Goal: Transaction & Acquisition: Purchase product/service

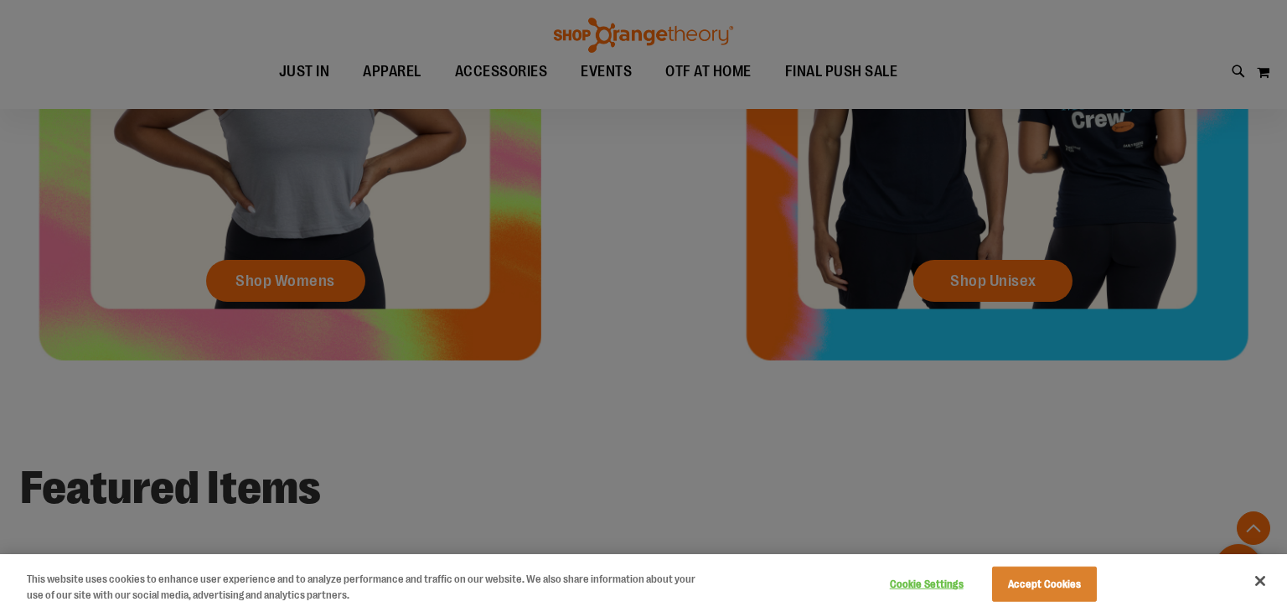
scroll to position [963, 0]
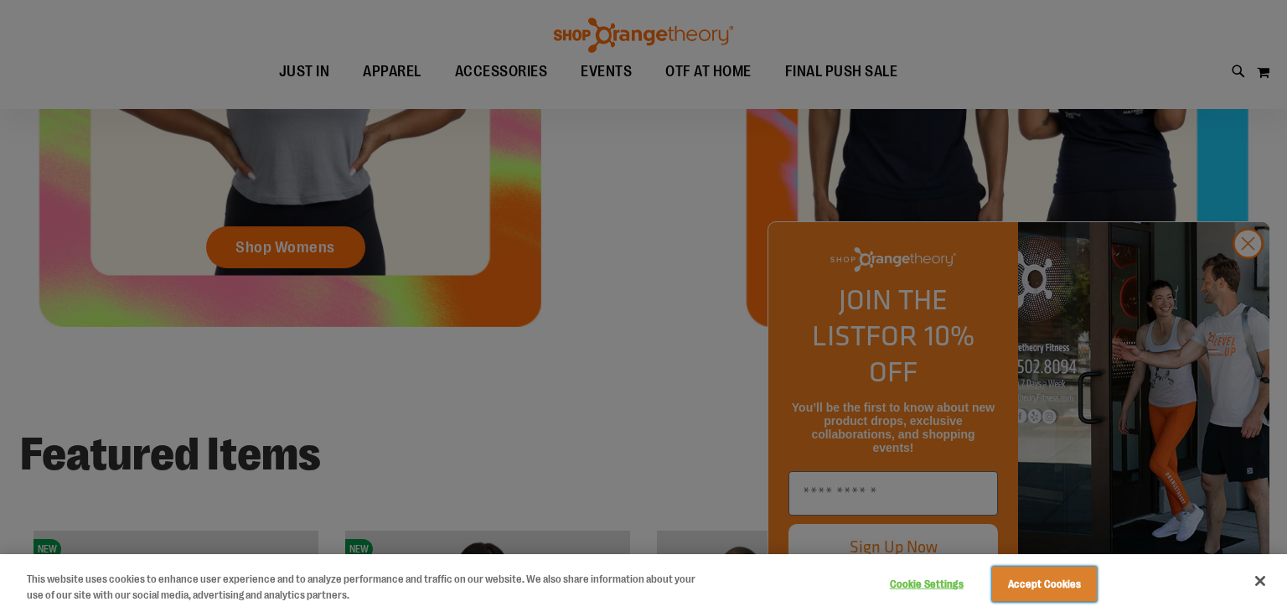
click at [1063, 590] on button "Accept Cookies" at bounding box center [1044, 584] width 105 height 35
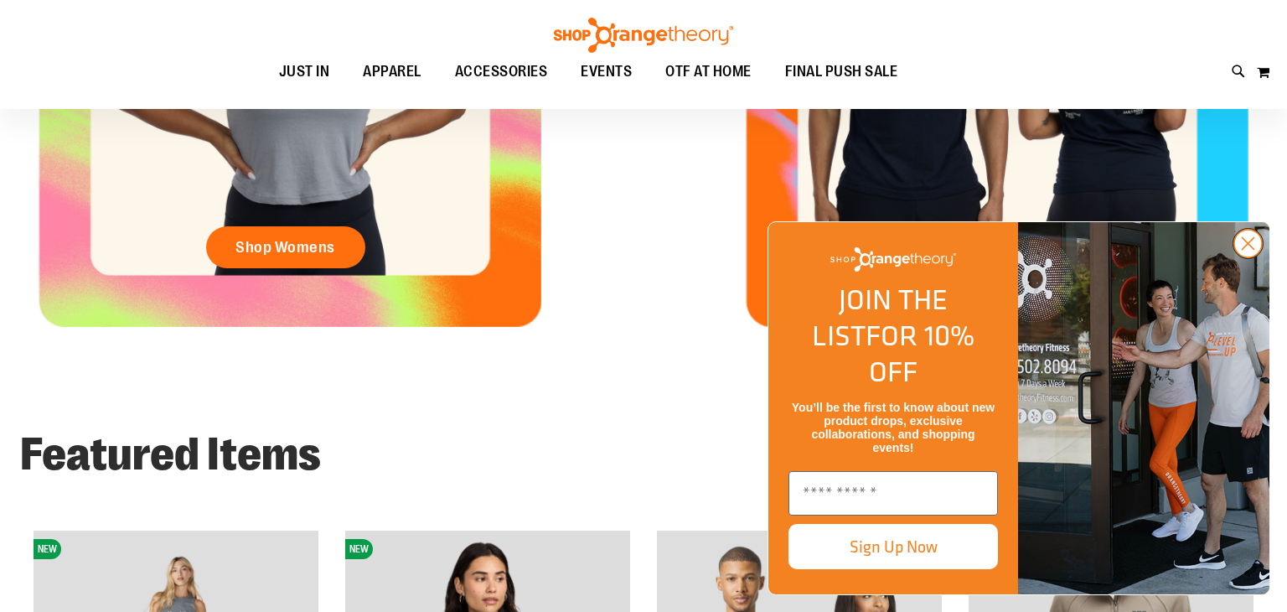
click at [1257, 257] on circle "Close dialog" at bounding box center [1248, 244] width 28 height 28
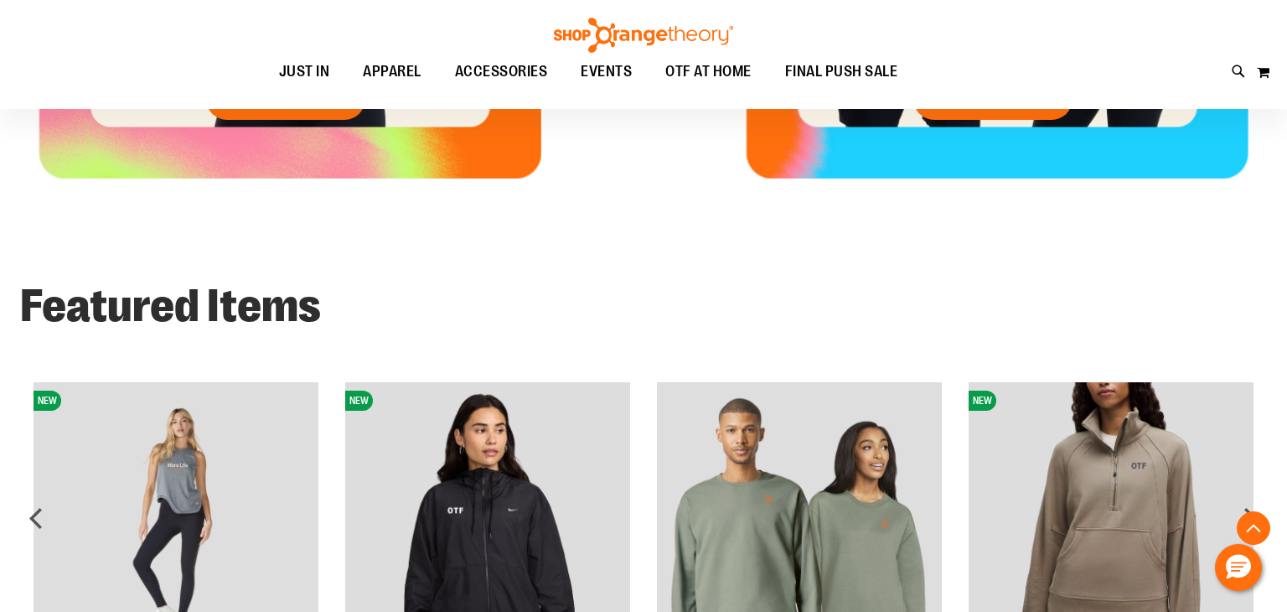
scroll to position [686, 0]
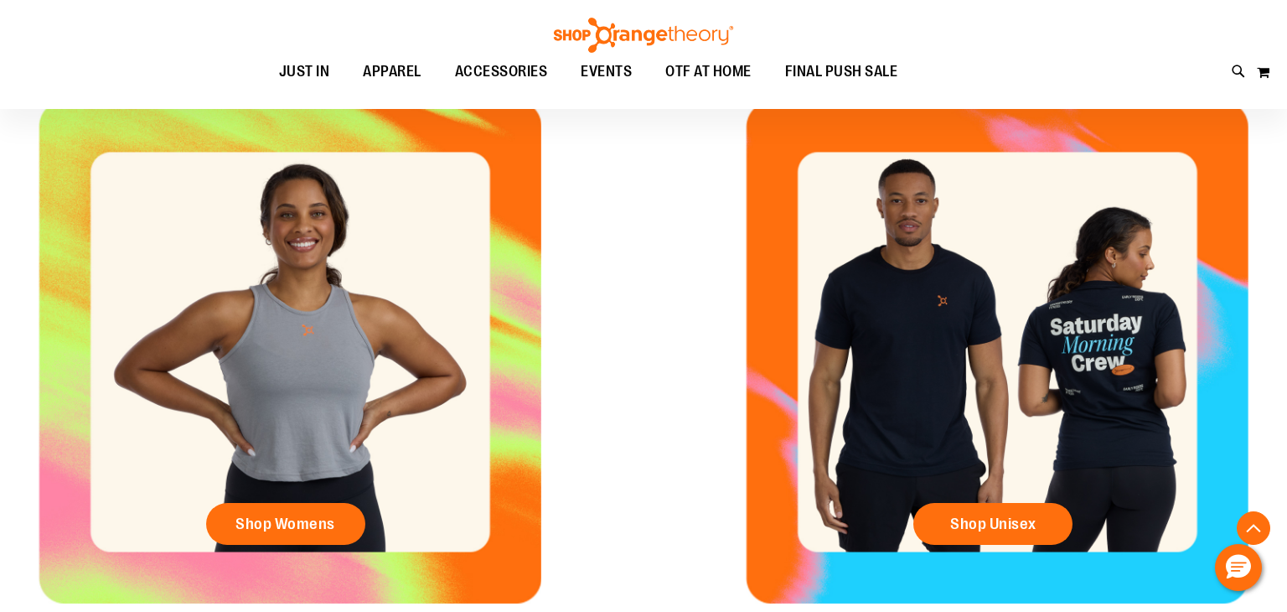
click at [977, 546] on div "Shop Unisex" at bounding box center [997, 528] width 168 height 50
click at [971, 537] on link "Shop Unisex" at bounding box center [992, 524] width 159 height 42
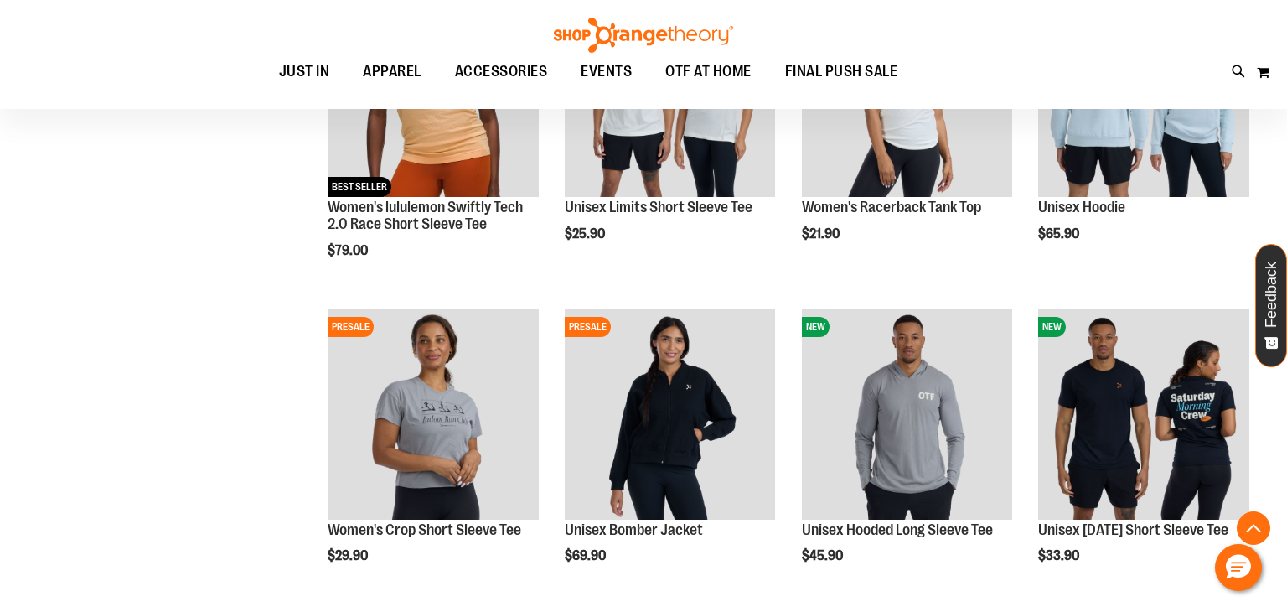
scroll to position [624, 0]
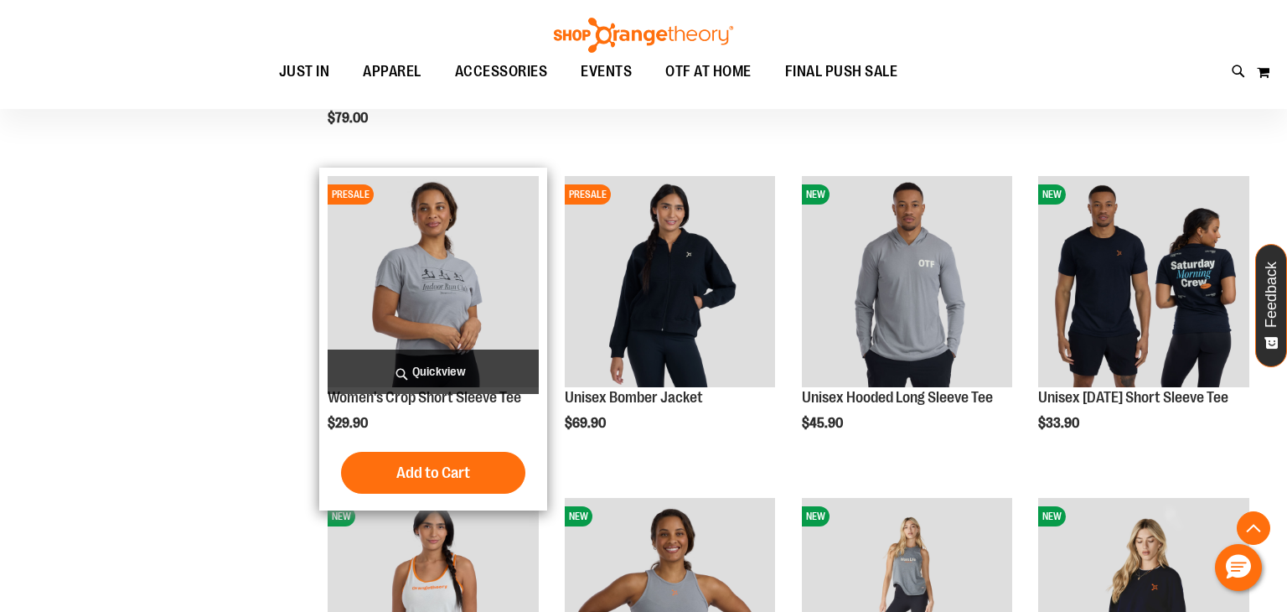
click at [437, 327] on img "product" at bounding box center [433, 281] width 211 height 211
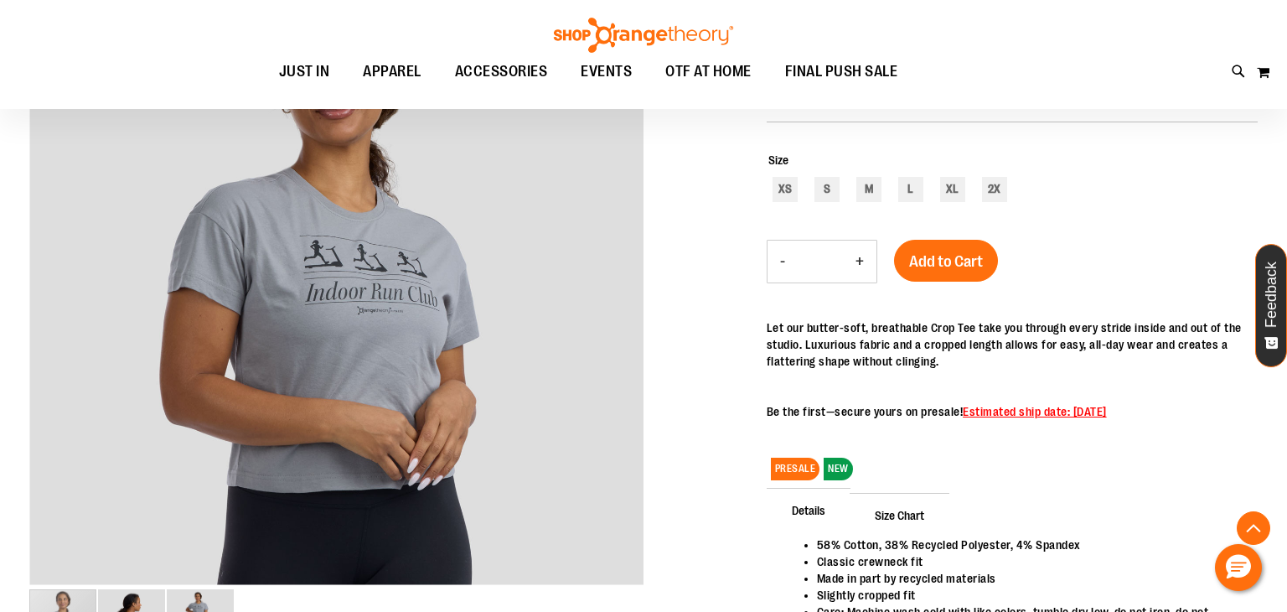
scroll to position [268, 0]
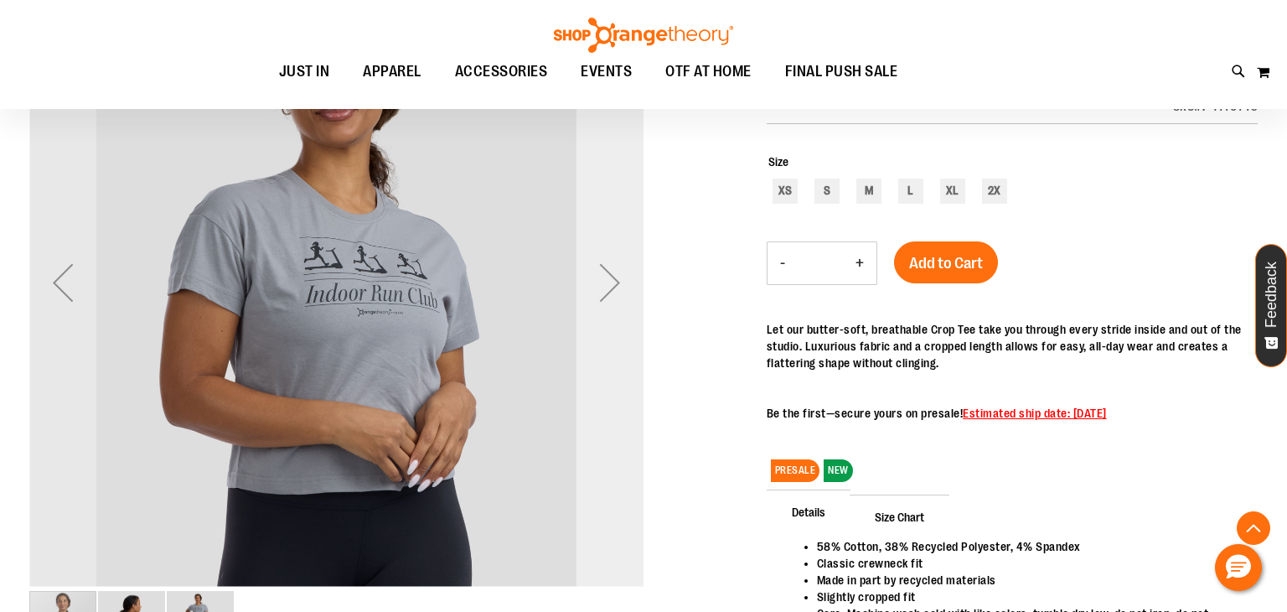
click at [608, 303] on div "Next" at bounding box center [610, 282] width 67 height 67
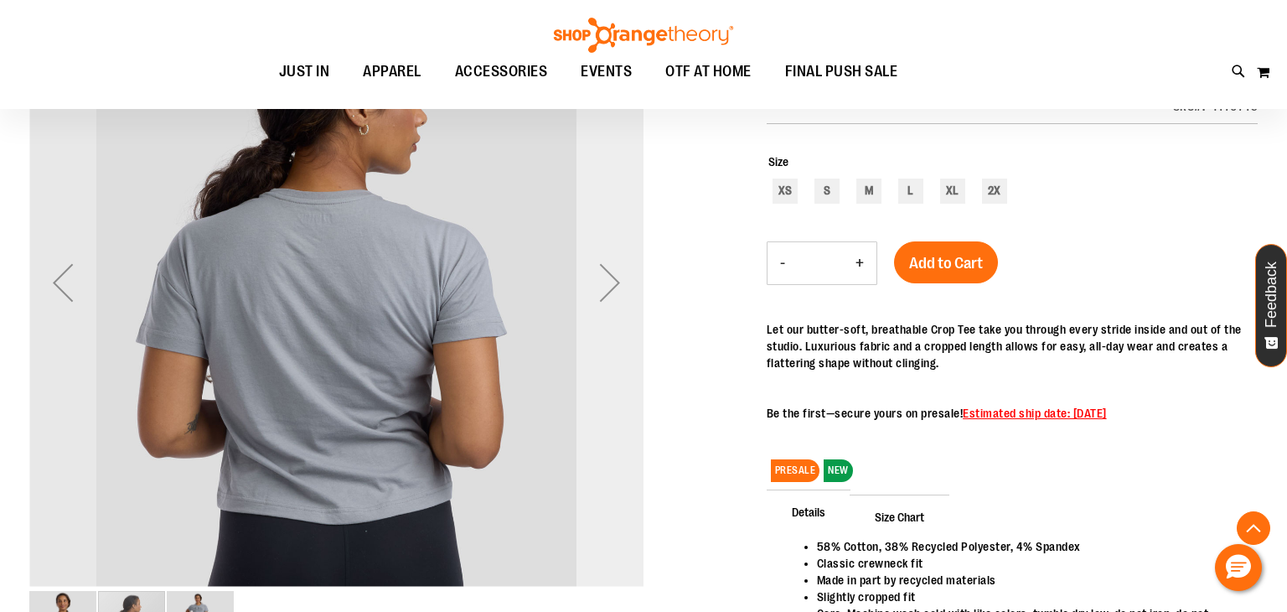
click at [608, 303] on div "Next" at bounding box center [610, 282] width 67 height 67
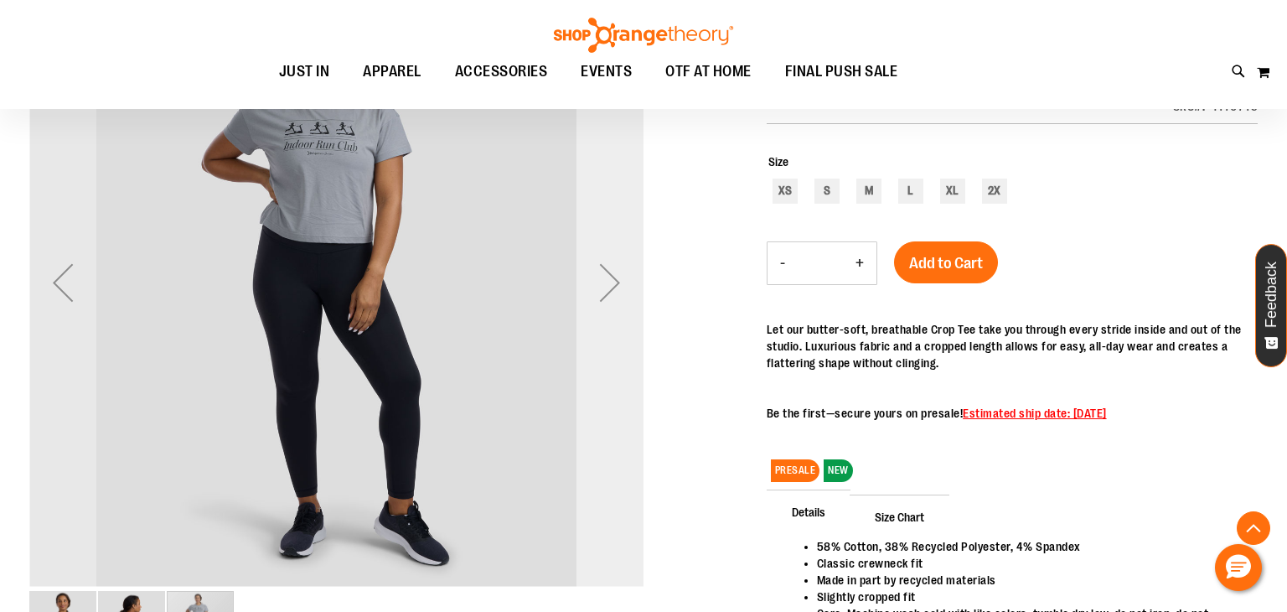
click at [608, 303] on div "Next" at bounding box center [610, 282] width 67 height 67
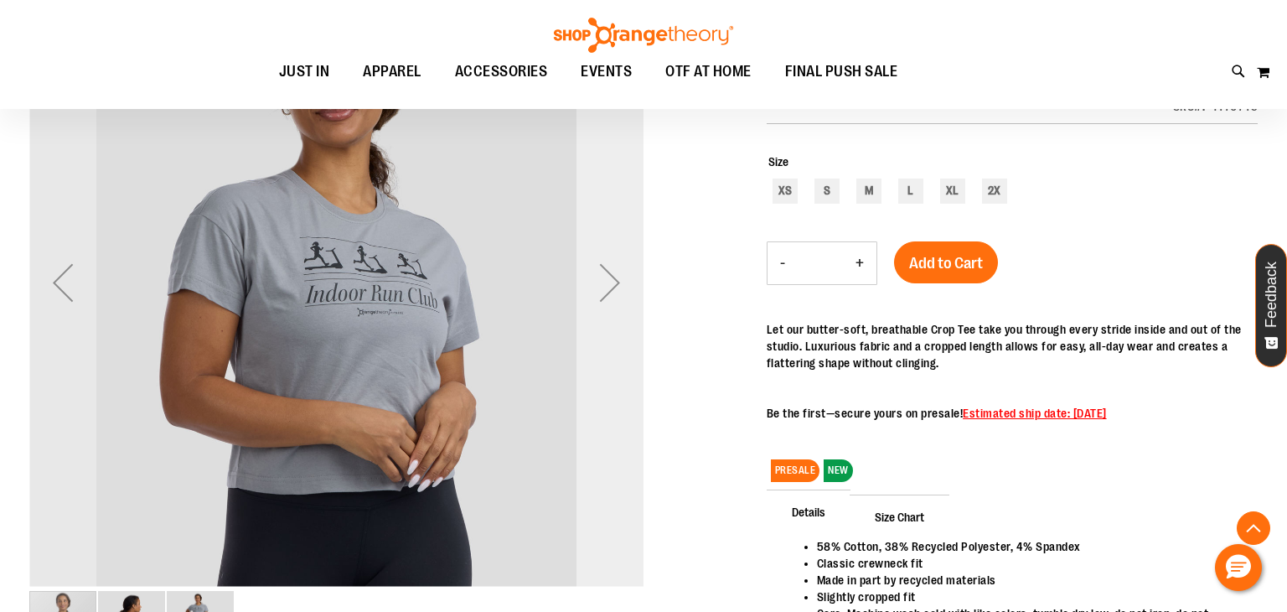
click at [608, 303] on div "Next" at bounding box center [610, 282] width 67 height 67
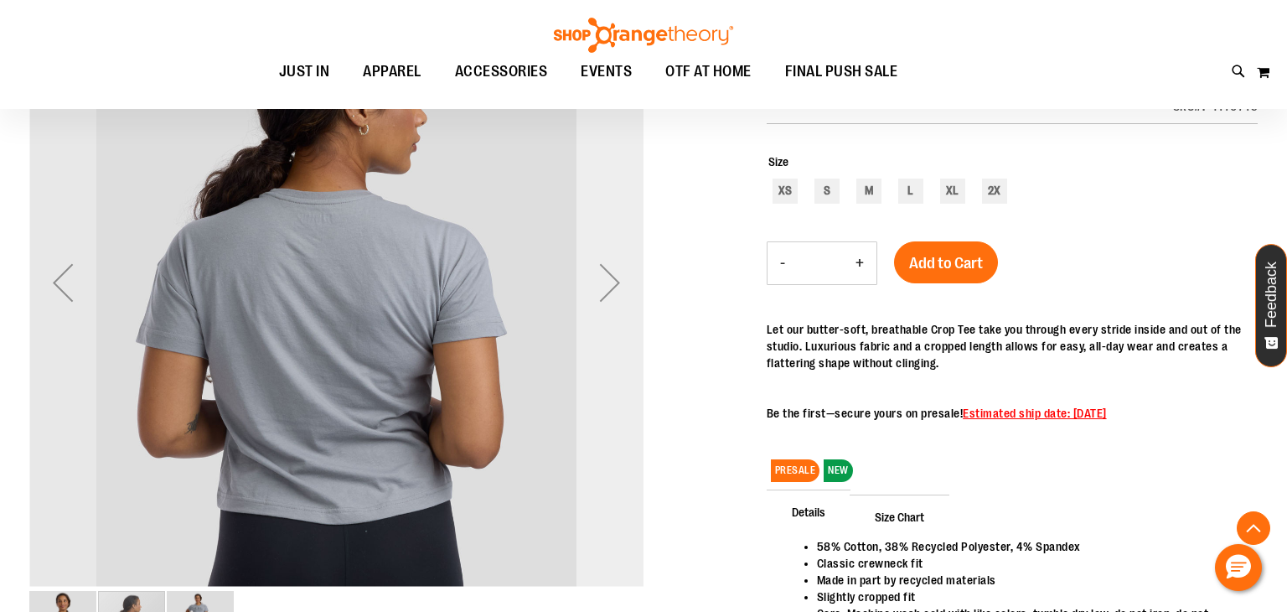
click at [608, 303] on div "Next" at bounding box center [610, 282] width 67 height 67
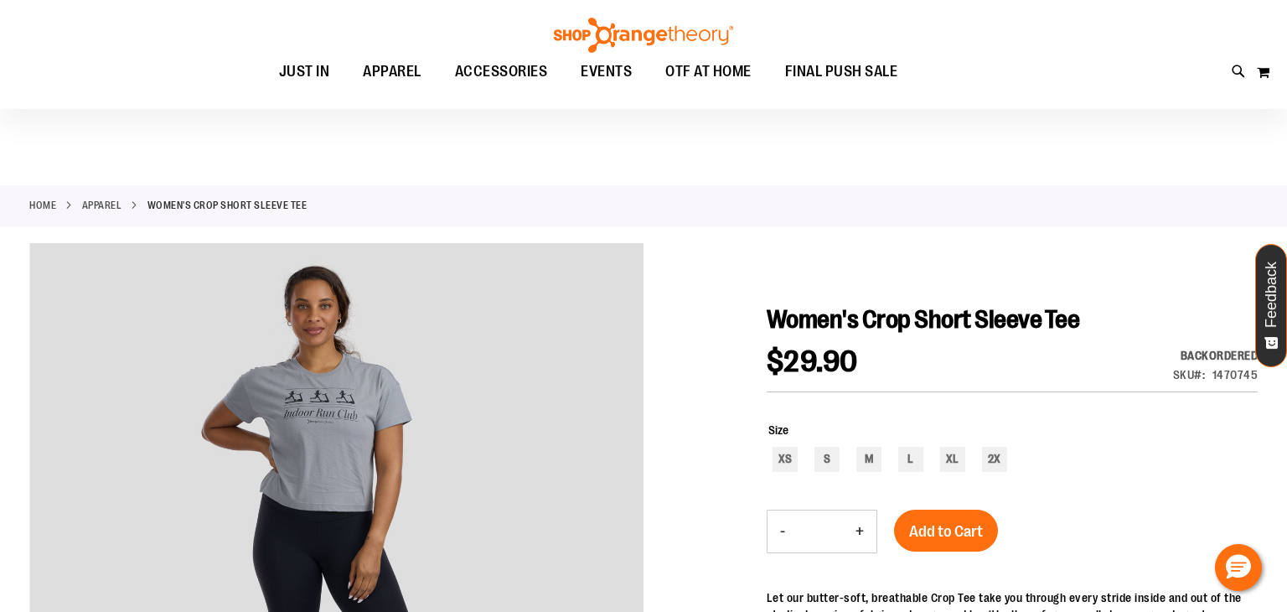
scroll to position [117, 0]
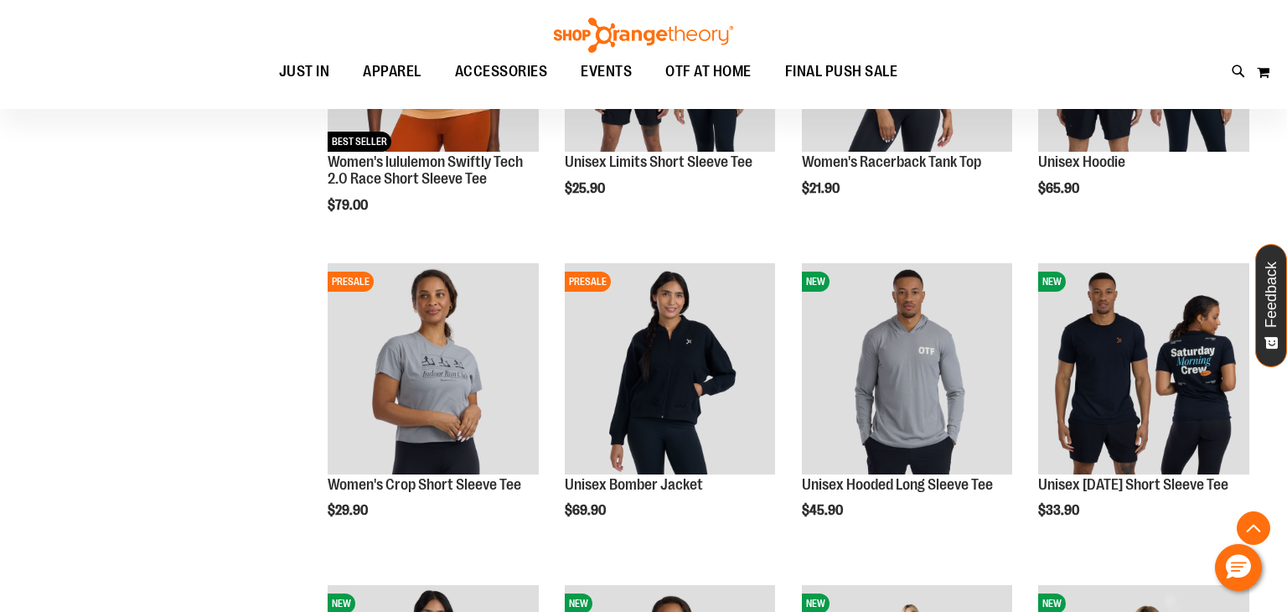
scroll to position [726, 0]
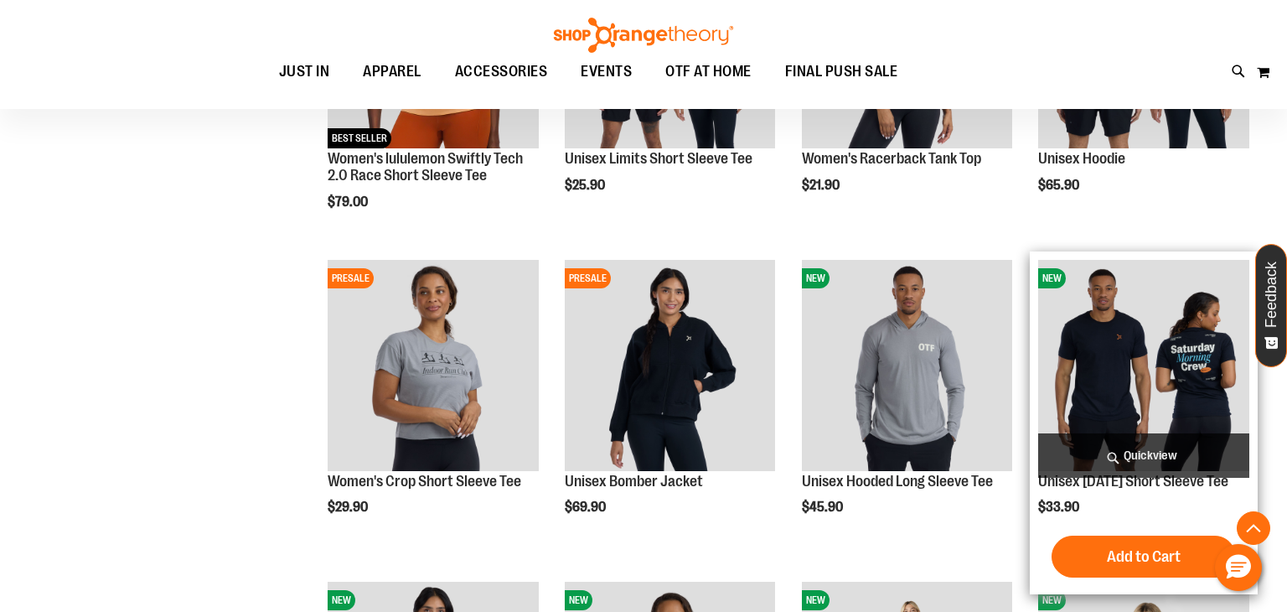
click at [1120, 330] on img "product" at bounding box center [1143, 365] width 211 height 211
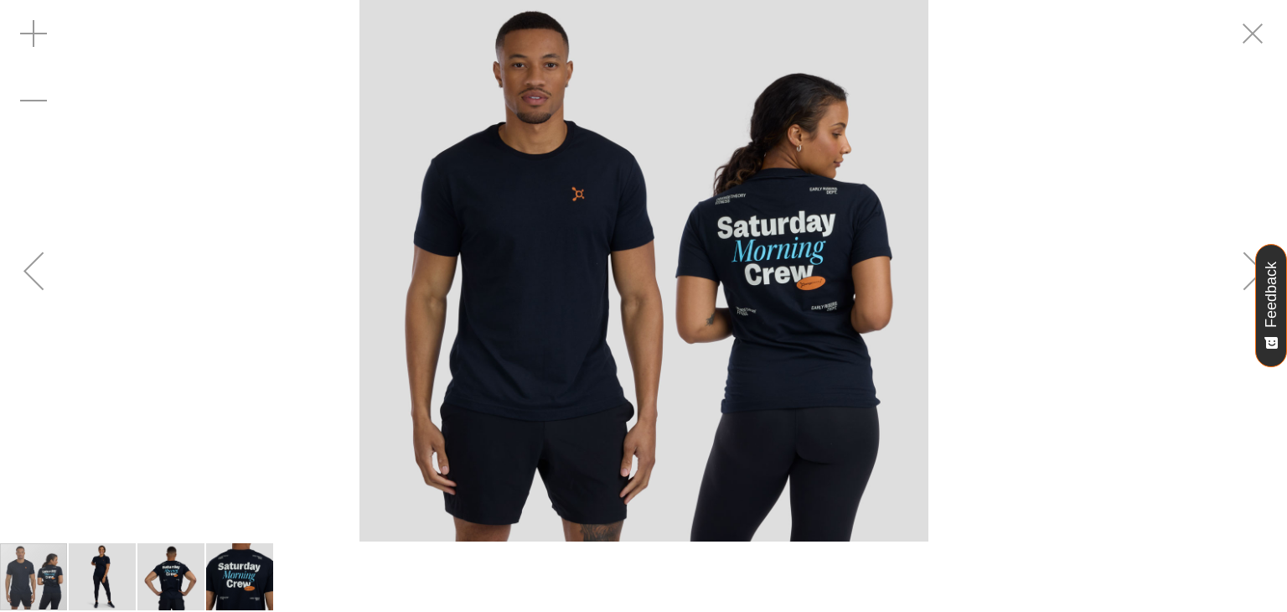
click at [169, 593] on img "image 3 of 4" at bounding box center [170, 576] width 67 height 67
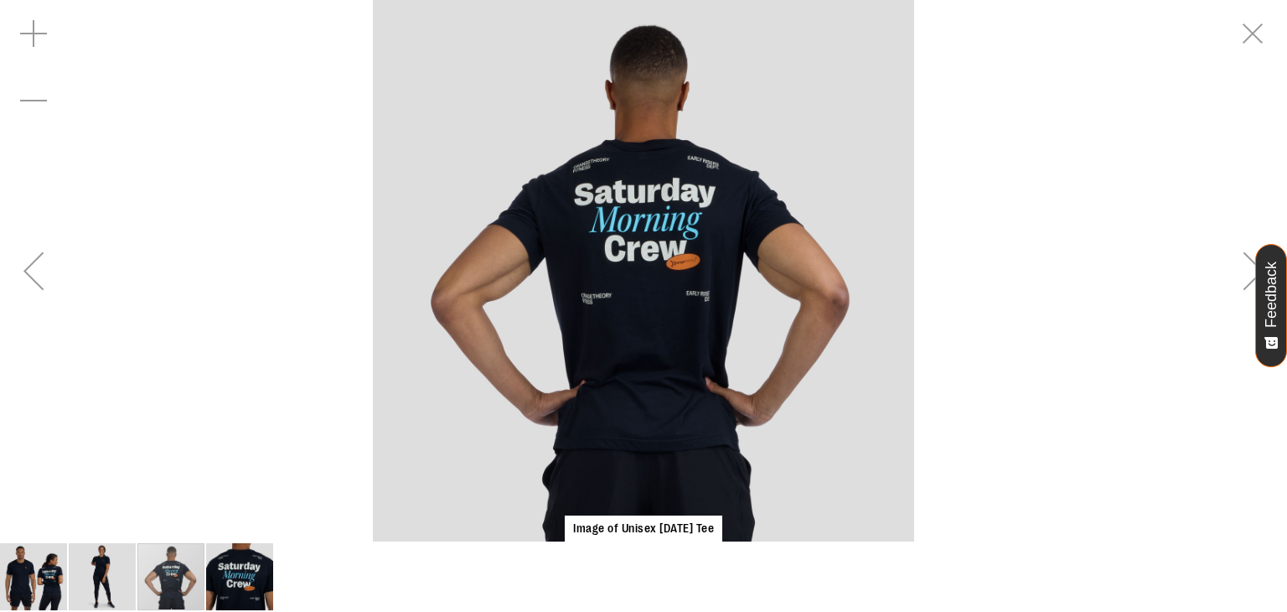
click at [233, 579] on img "image 4 of 4" at bounding box center [239, 576] width 67 height 67
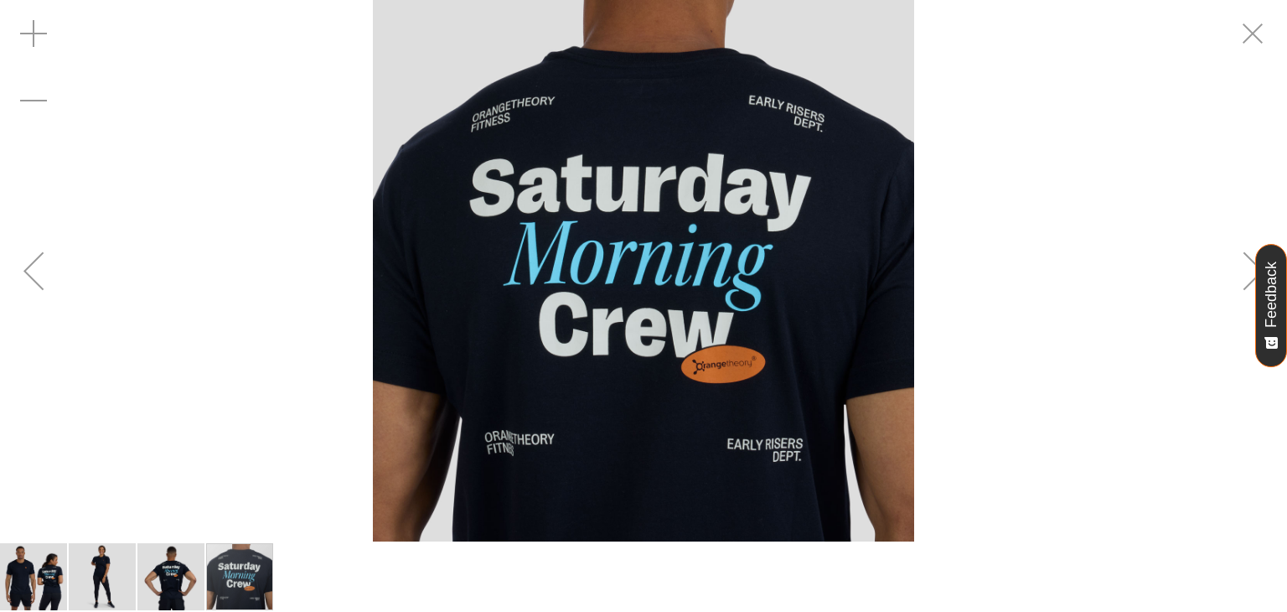
scroll to position [248, 0]
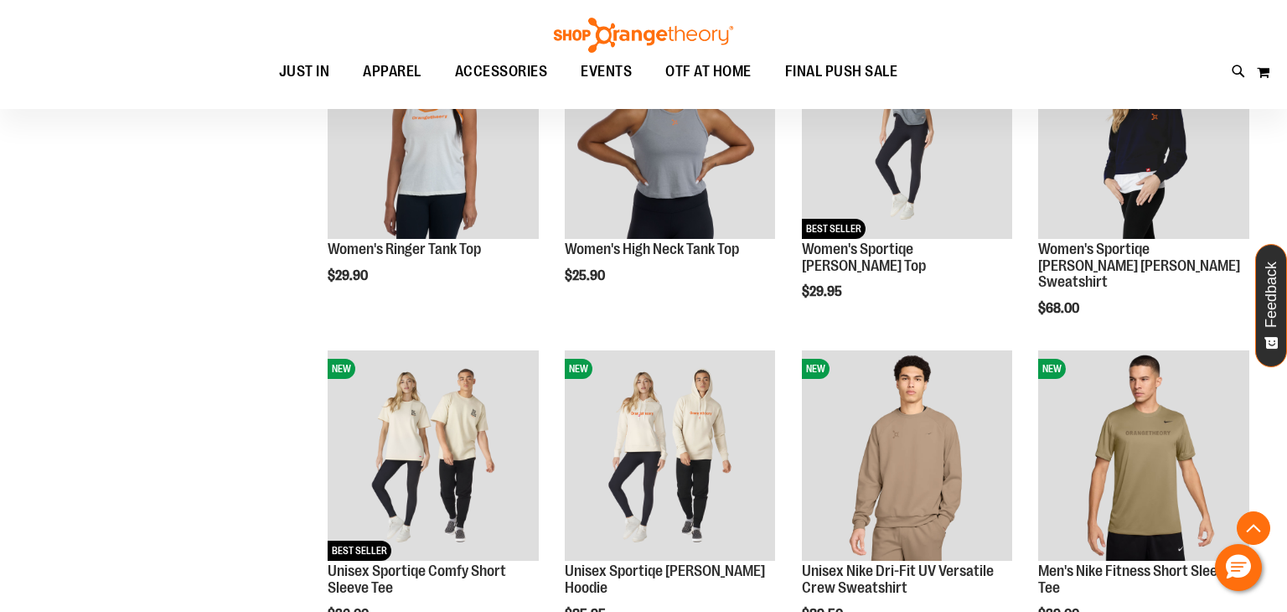
scroll to position [1096, 0]
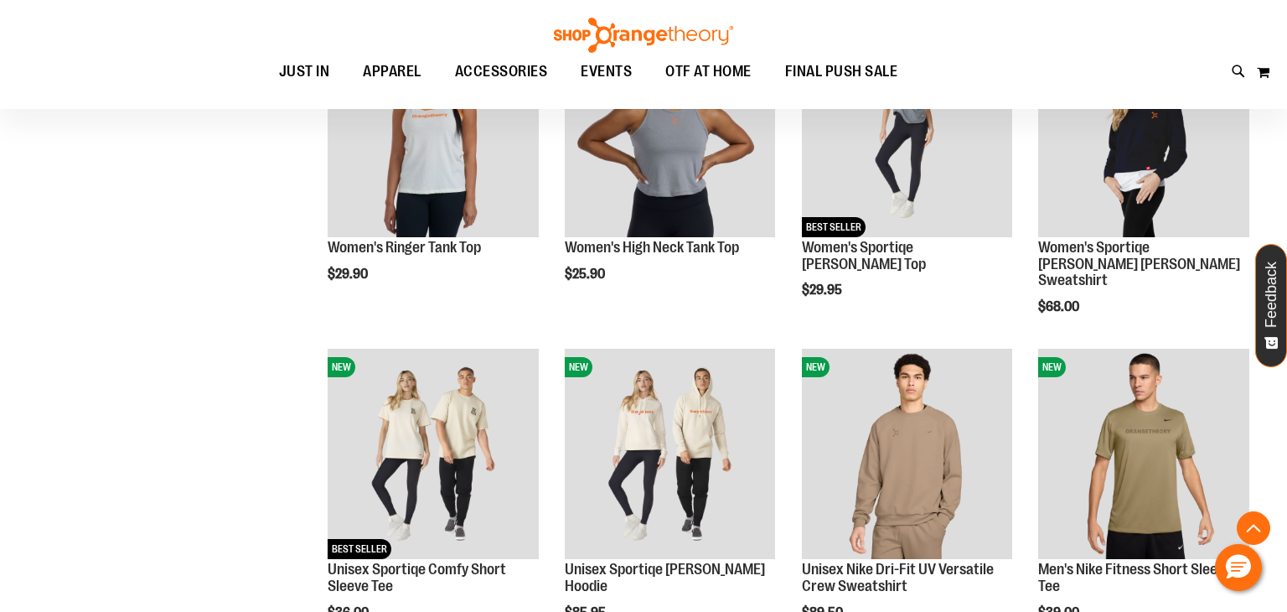
click at [127, 368] on div "**********" at bounding box center [643, 34] width 1229 height 2102
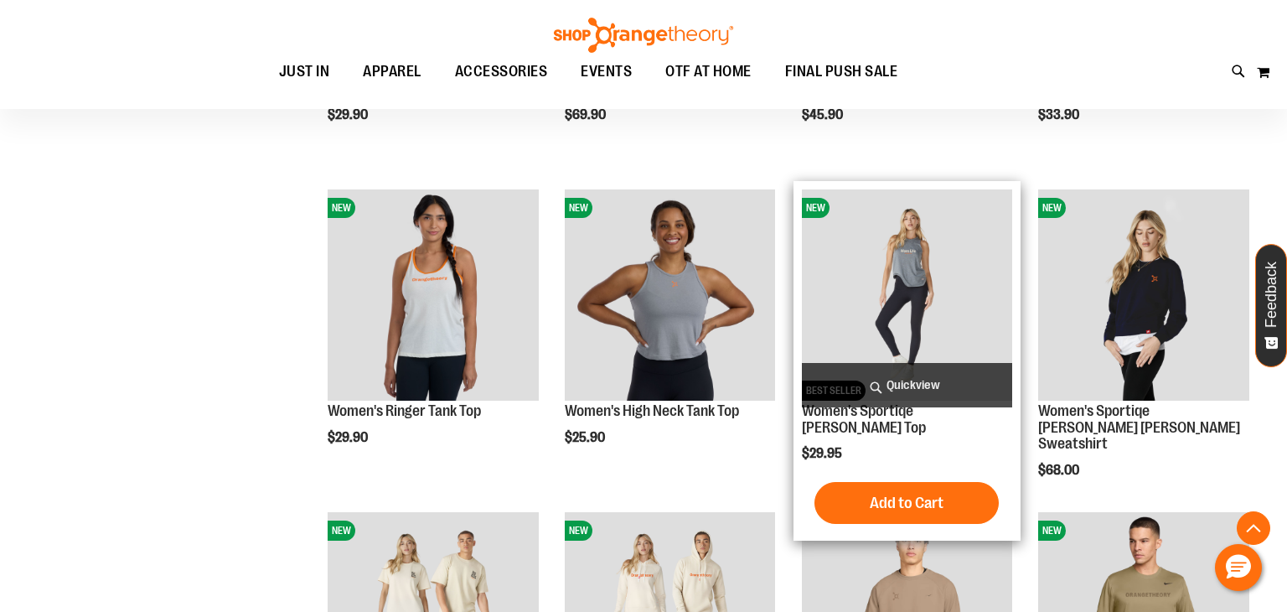
scroll to position [930, 0]
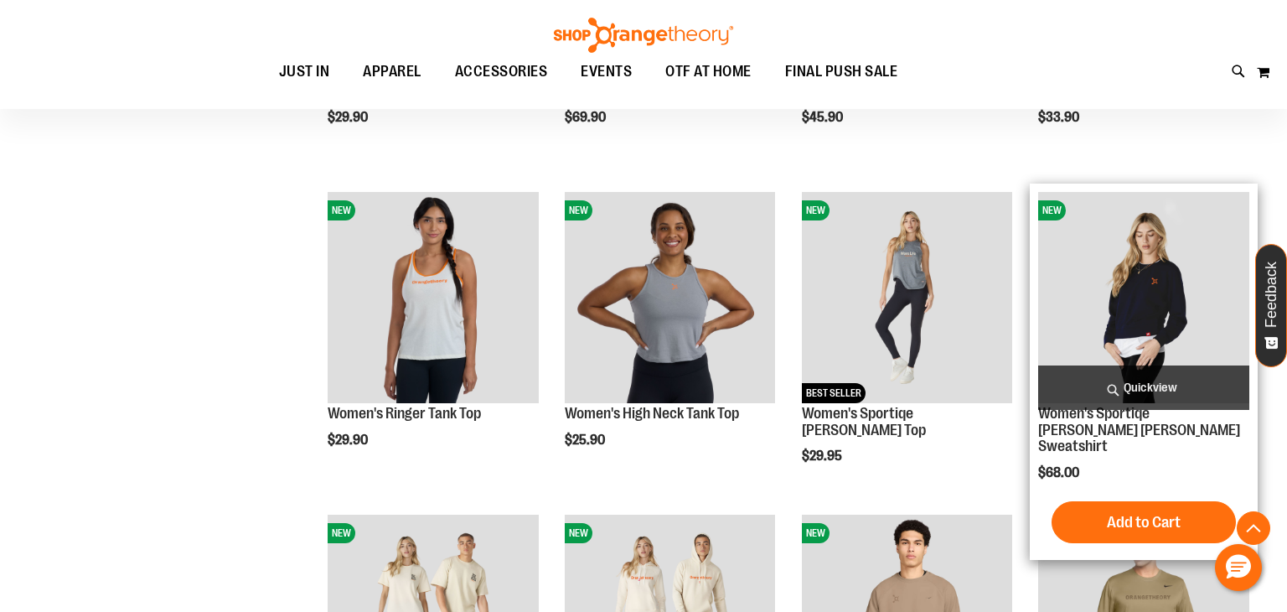
click at [1154, 383] on span "Quickview" at bounding box center [1143, 387] width 211 height 44
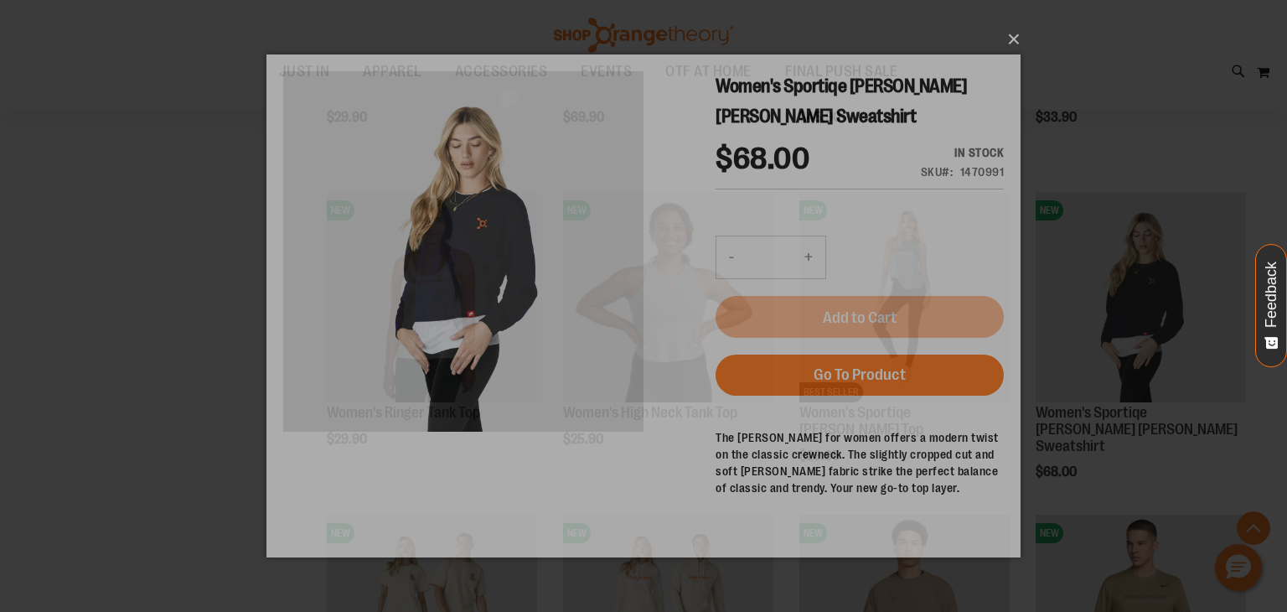
scroll to position [0, 0]
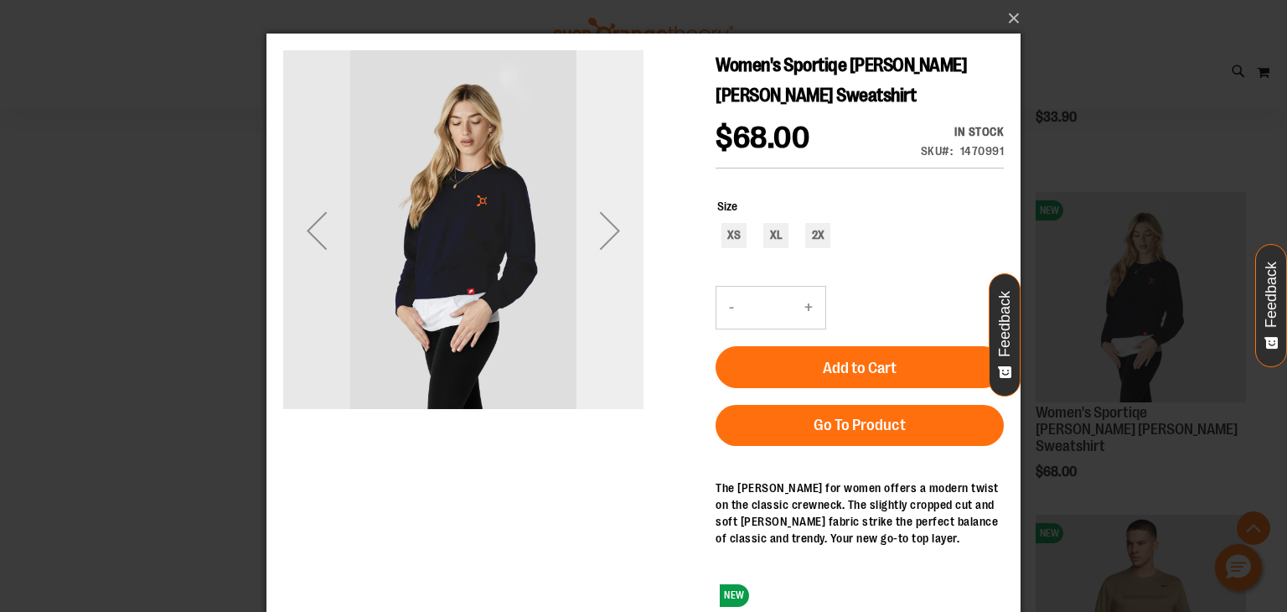
click at [608, 227] on div "Next" at bounding box center [610, 230] width 67 height 67
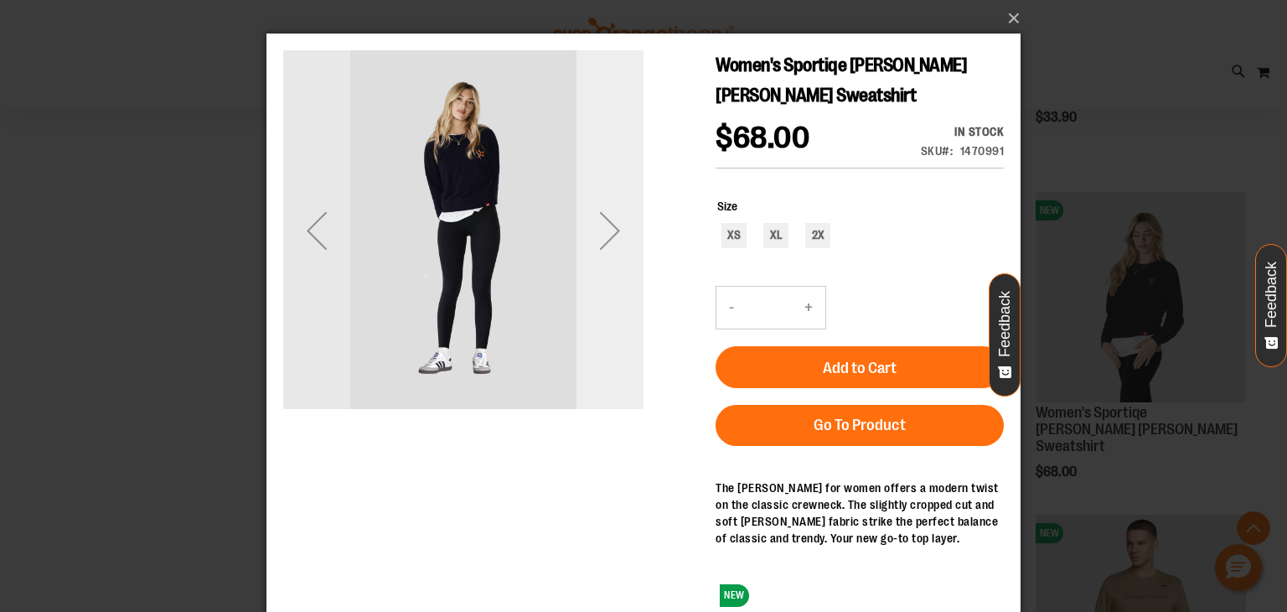
click at [608, 227] on div "Next" at bounding box center [610, 230] width 67 height 67
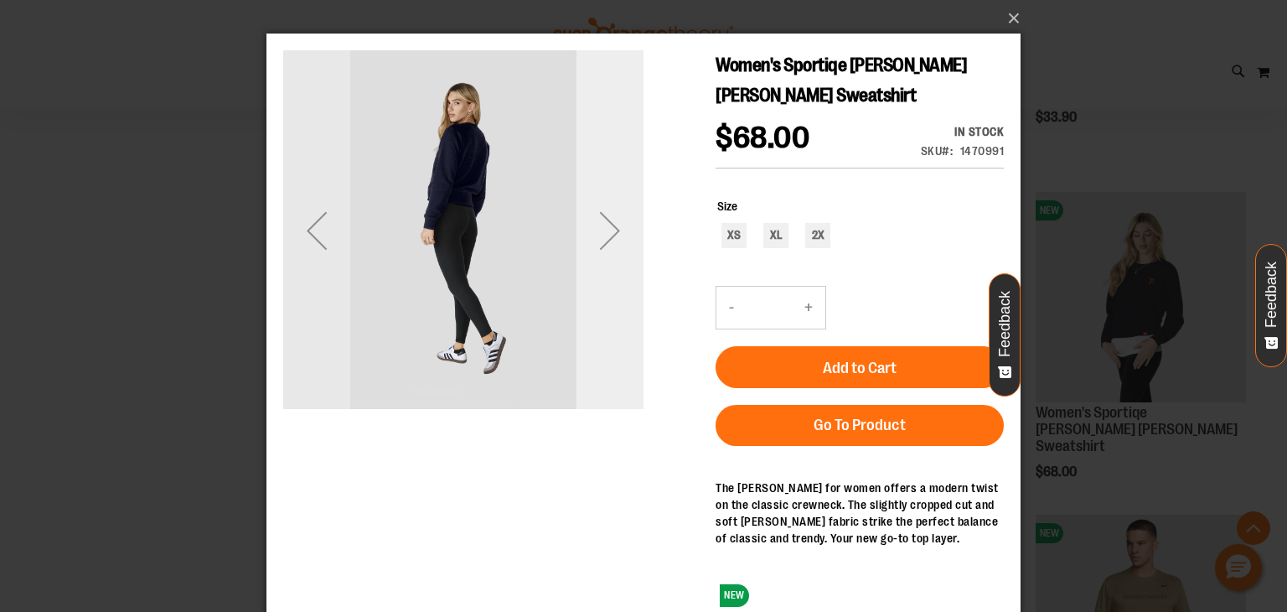
click at [608, 227] on div "Next" at bounding box center [610, 230] width 67 height 67
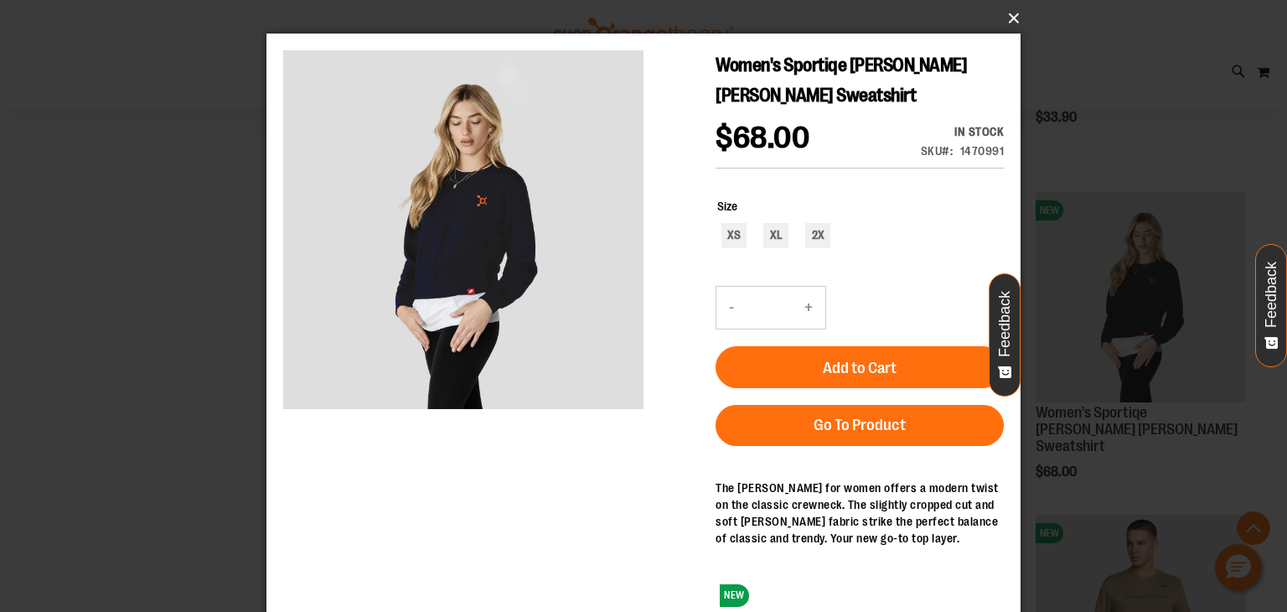
click at [1014, 16] on button "×" at bounding box center [649, 18] width 754 height 37
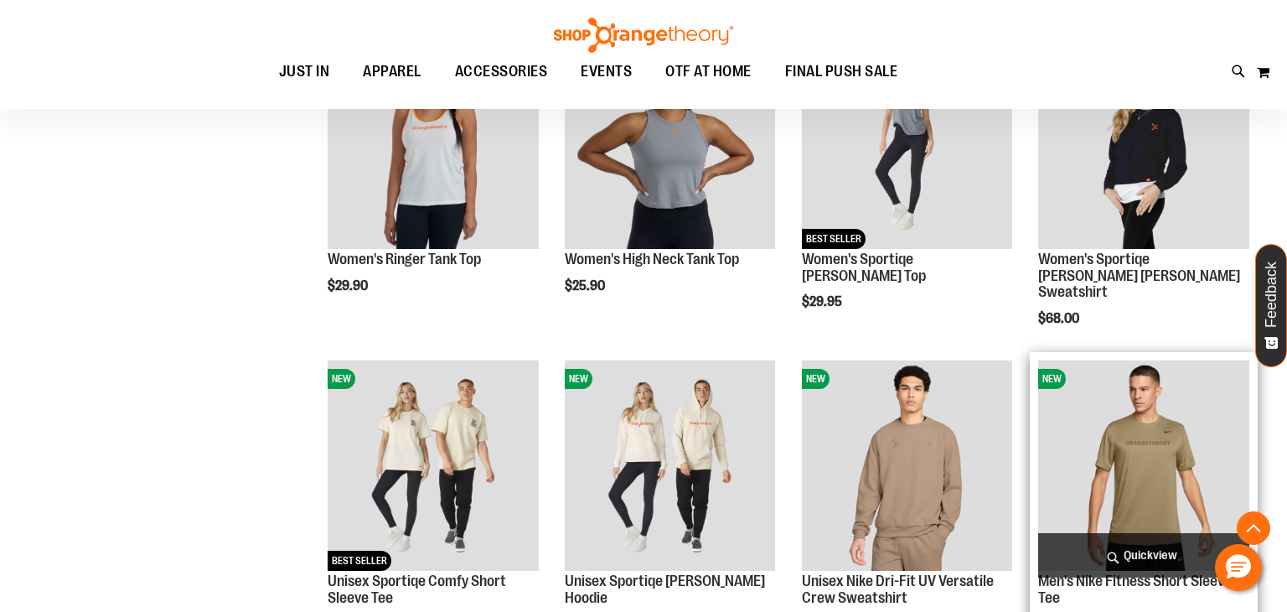
scroll to position [1147, 0]
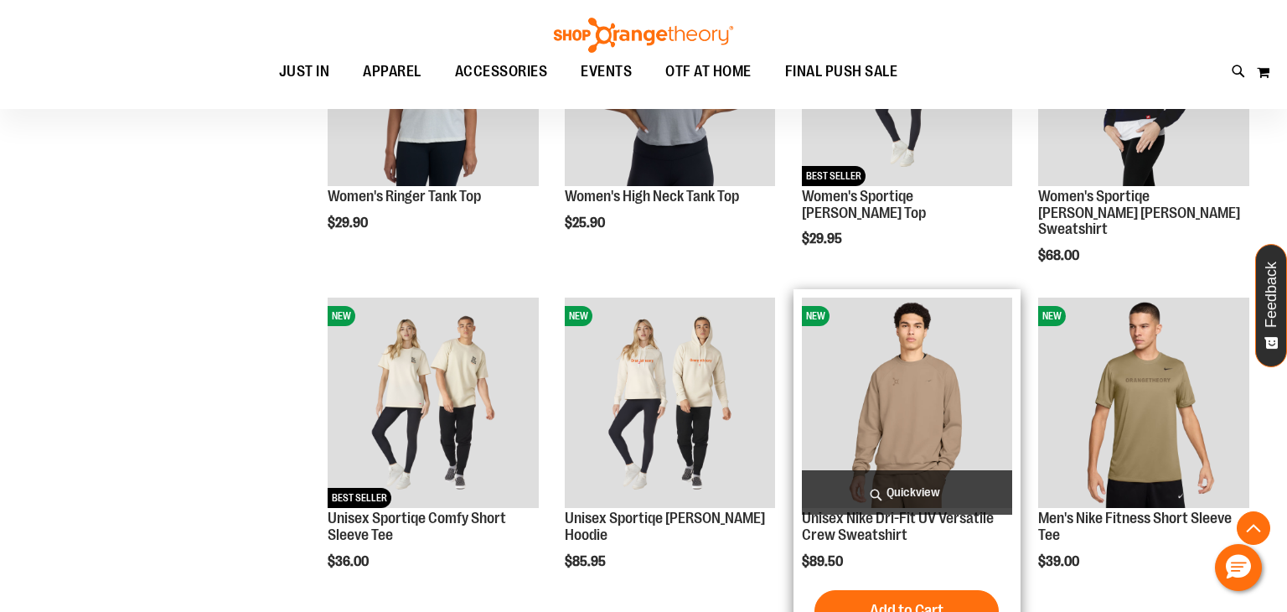
click at [890, 494] on span "Quickview" at bounding box center [907, 492] width 211 height 44
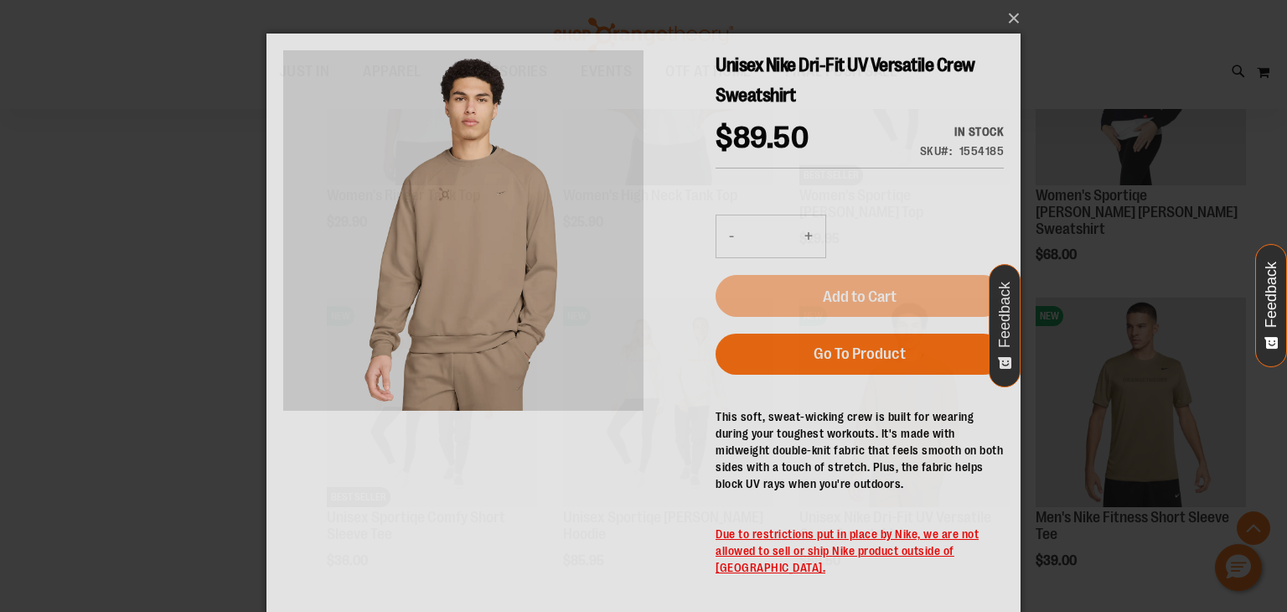
scroll to position [0, 0]
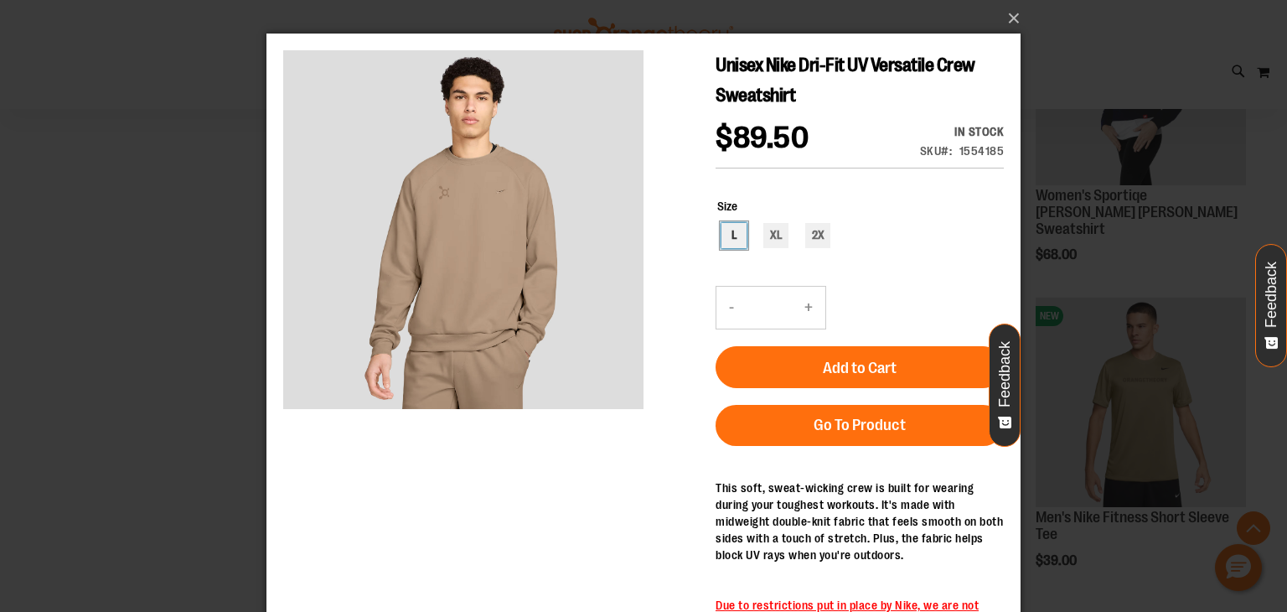
click at [740, 241] on div "L" at bounding box center [734, 235] width 25 height 25
type input "***"
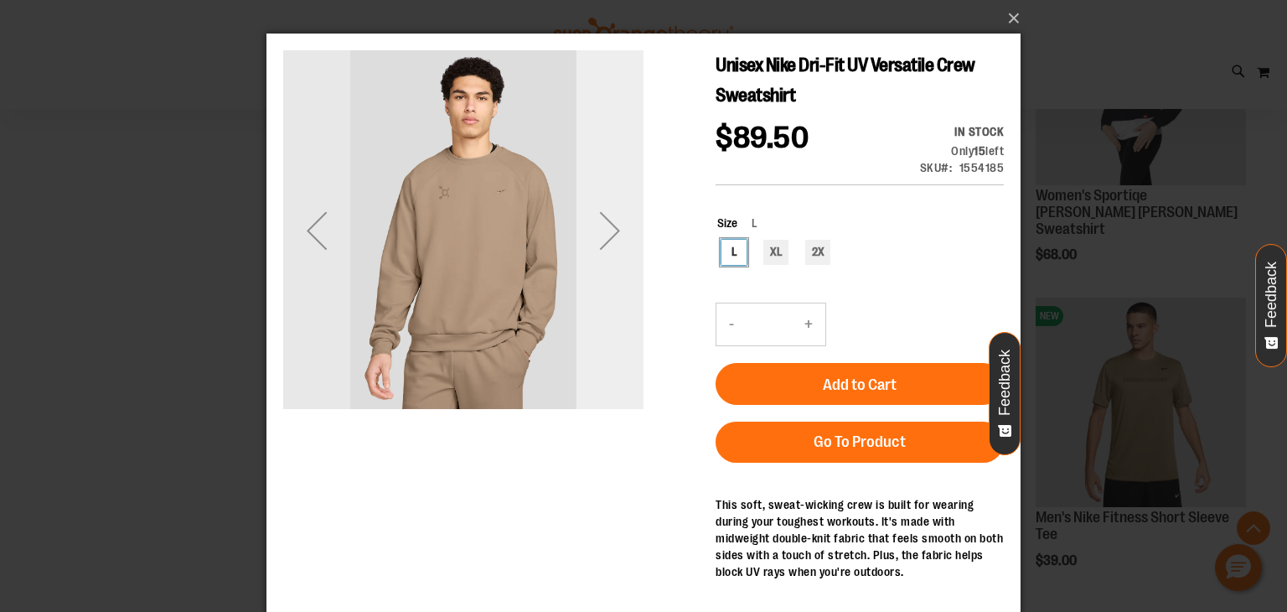
click at [587, 277] on div "Next" at bounding box center [610, 230] width 67 height 360
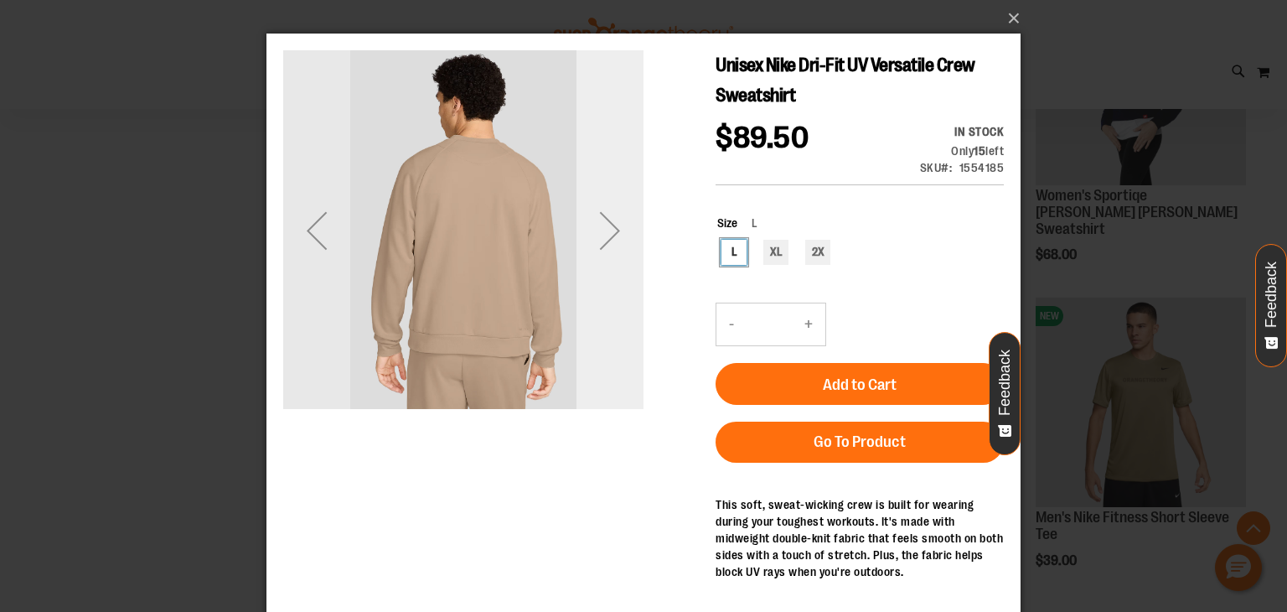
click at [587, 277] on div "Next" at bounding box center [610, 230] width 67 height 360
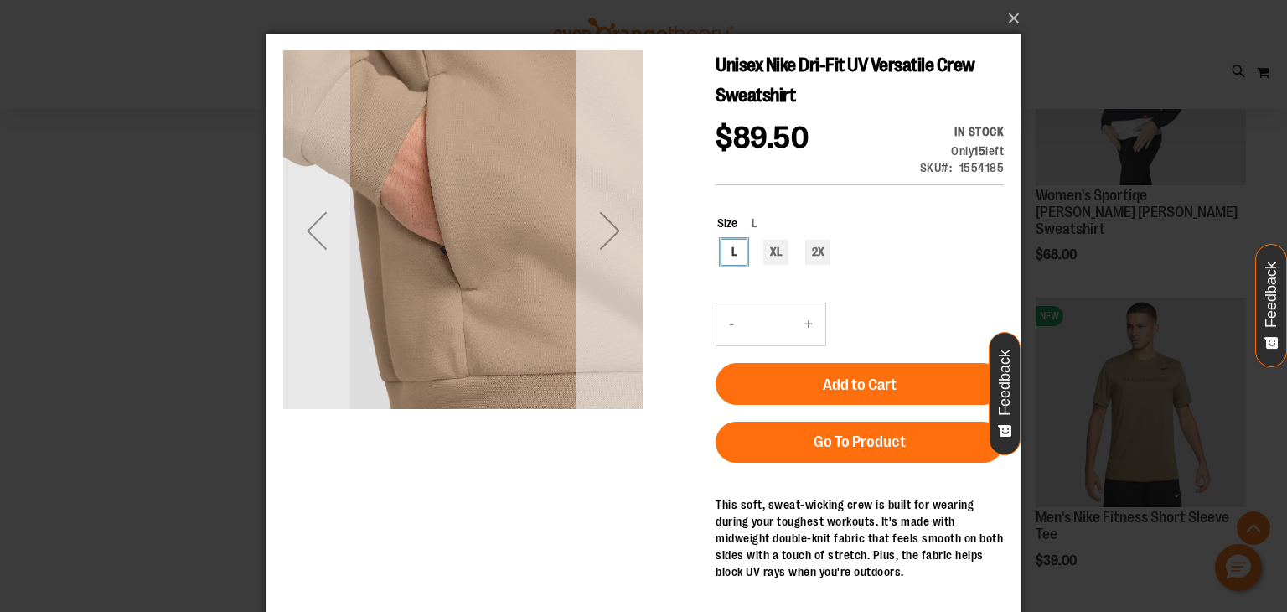
click at [587, 277] on div "Next" at bounding box center [610, 230] width 67 height 360
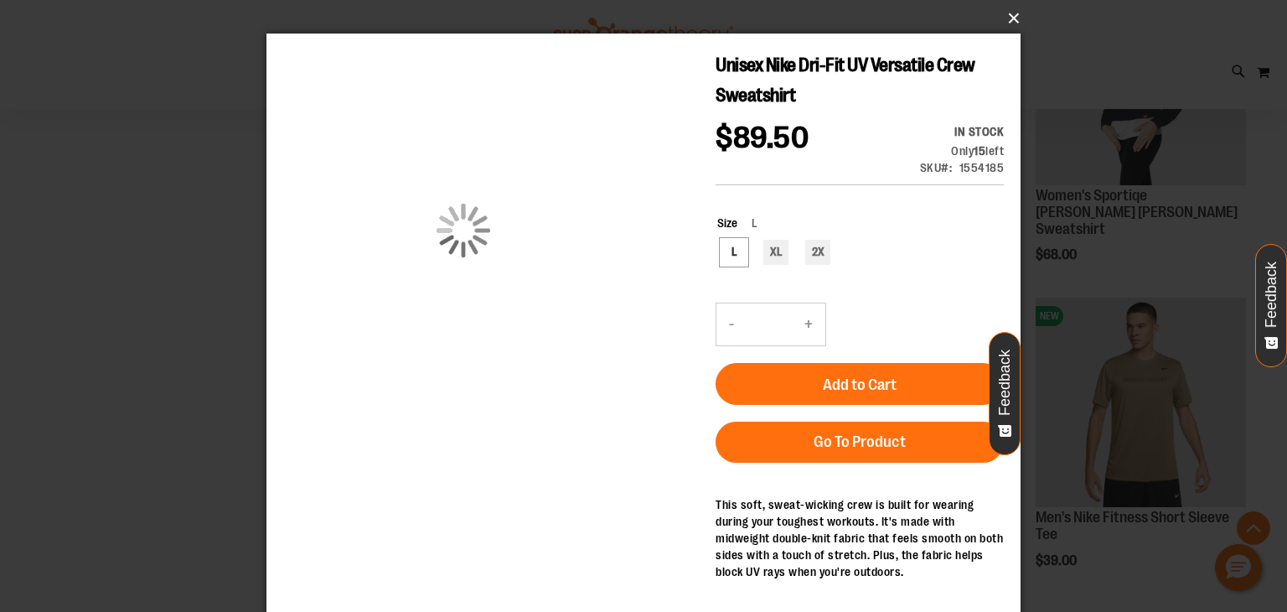
click at [1010, 26] on button "×" at bounding box center [649, 18] width 754 height 37
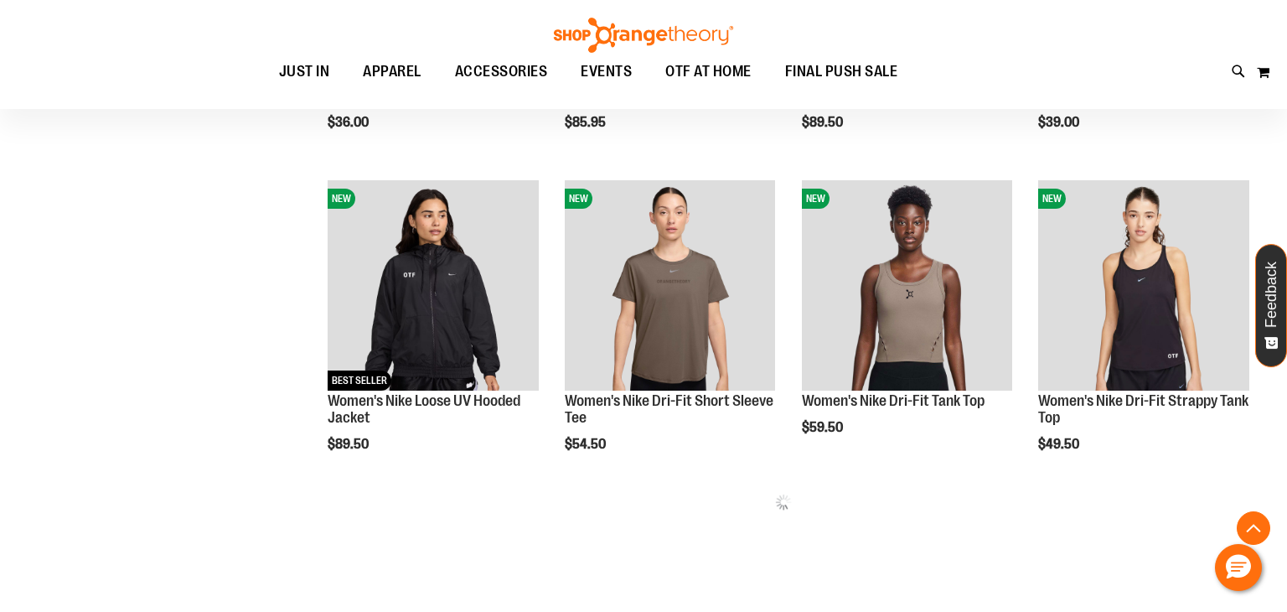
scroll to position [1588, 0]
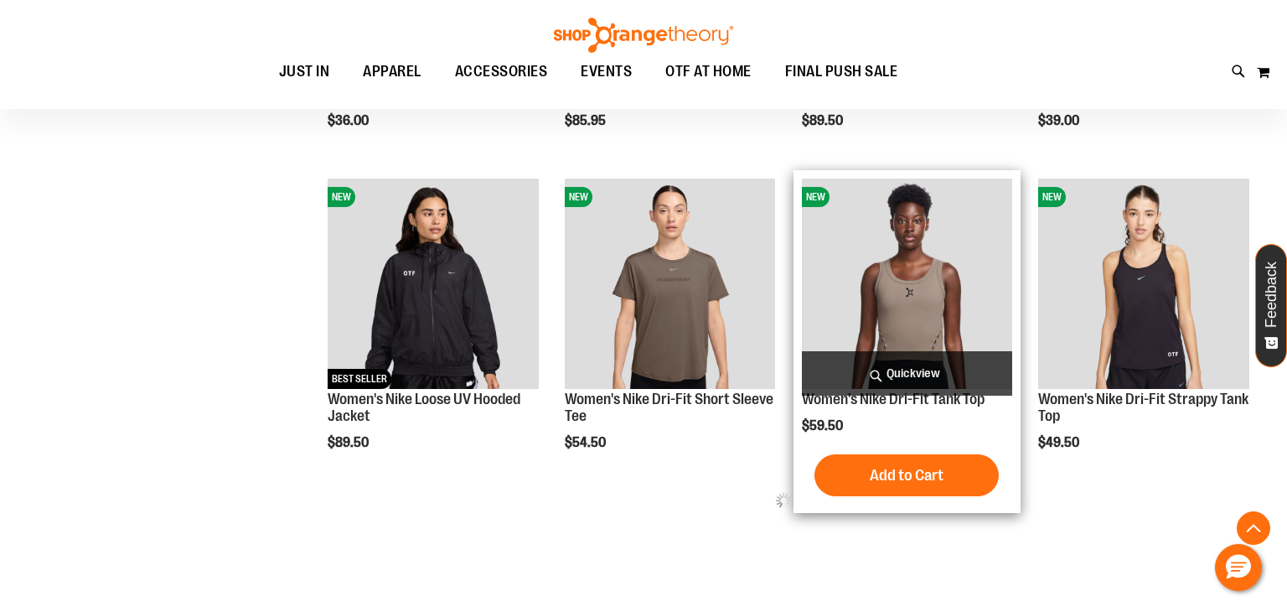
click at [877, 380] on span "Quickview" at bounding box center [907, 373] width 211 height 44
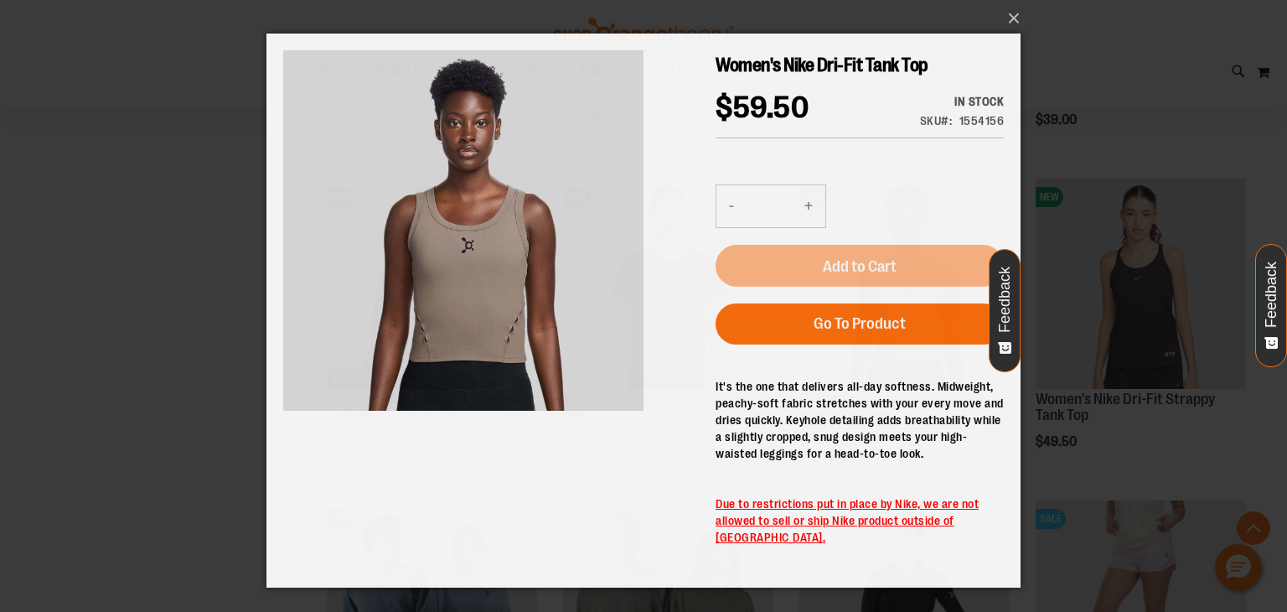
scroll to position [0, 0]
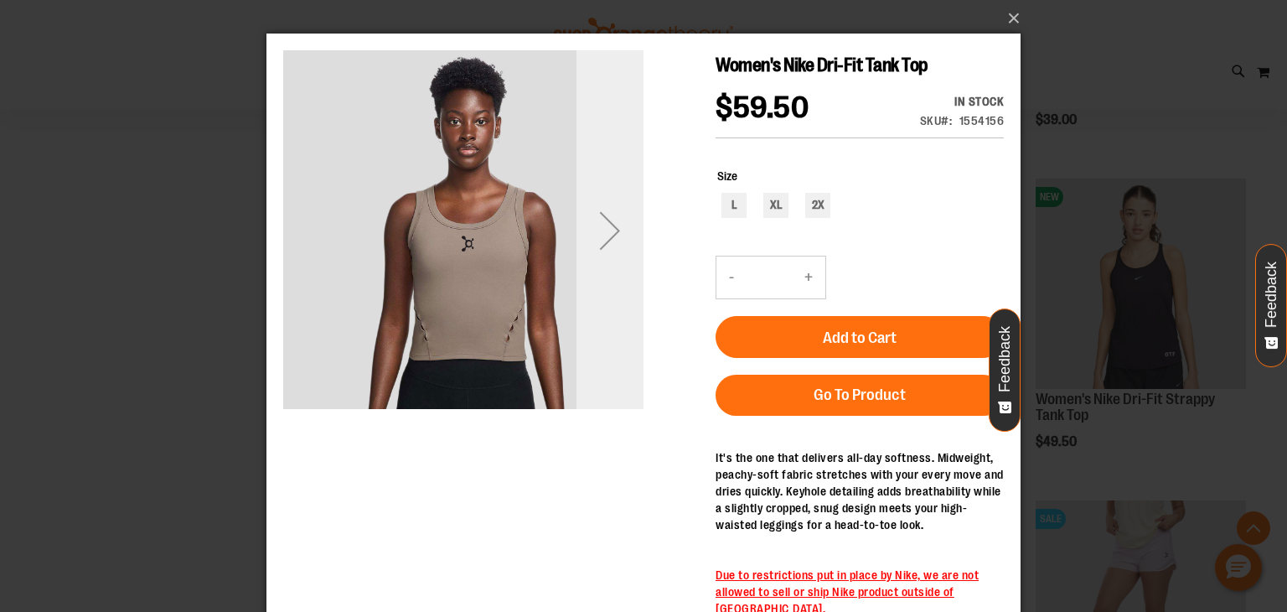
click at [605, 285] on div "Next" at bounding box center [610, 230] width 67 height 360
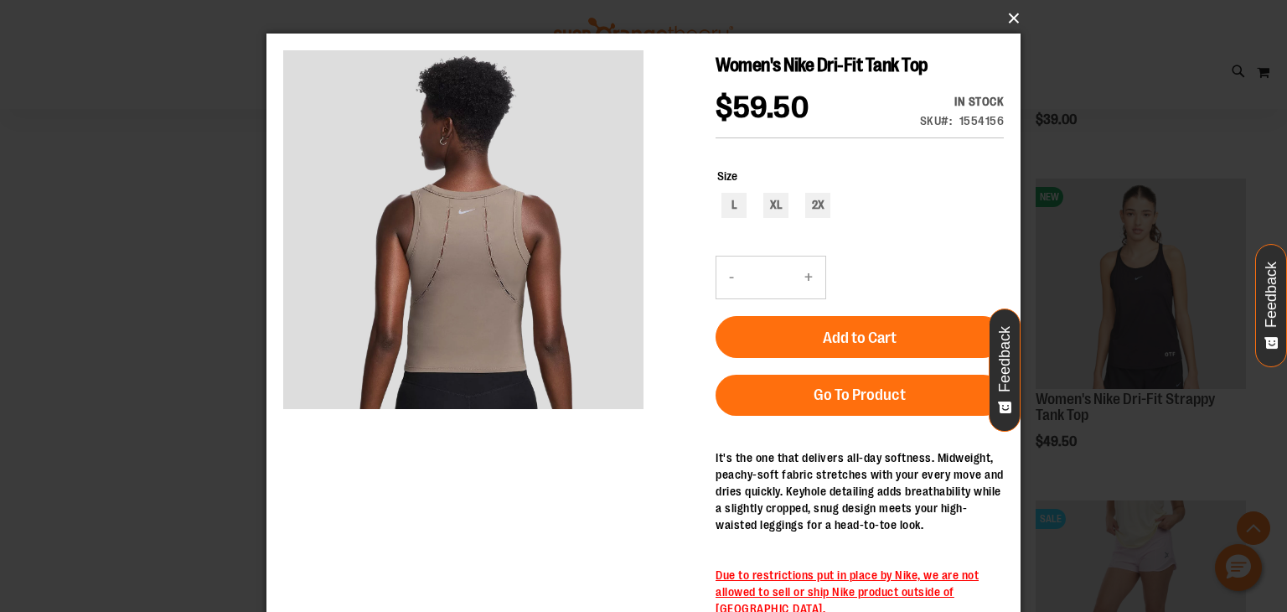
click at [1012, 21] on button "×" at bounding box center [649, 18] width 754 height 37
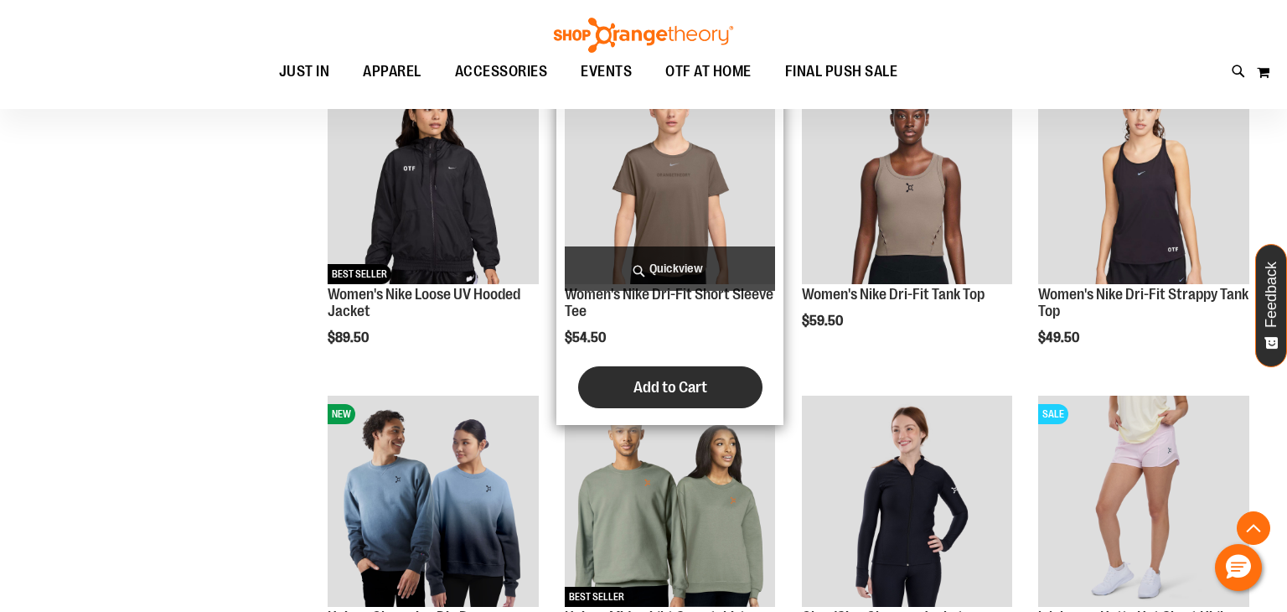
scroll to position [1751, 0]
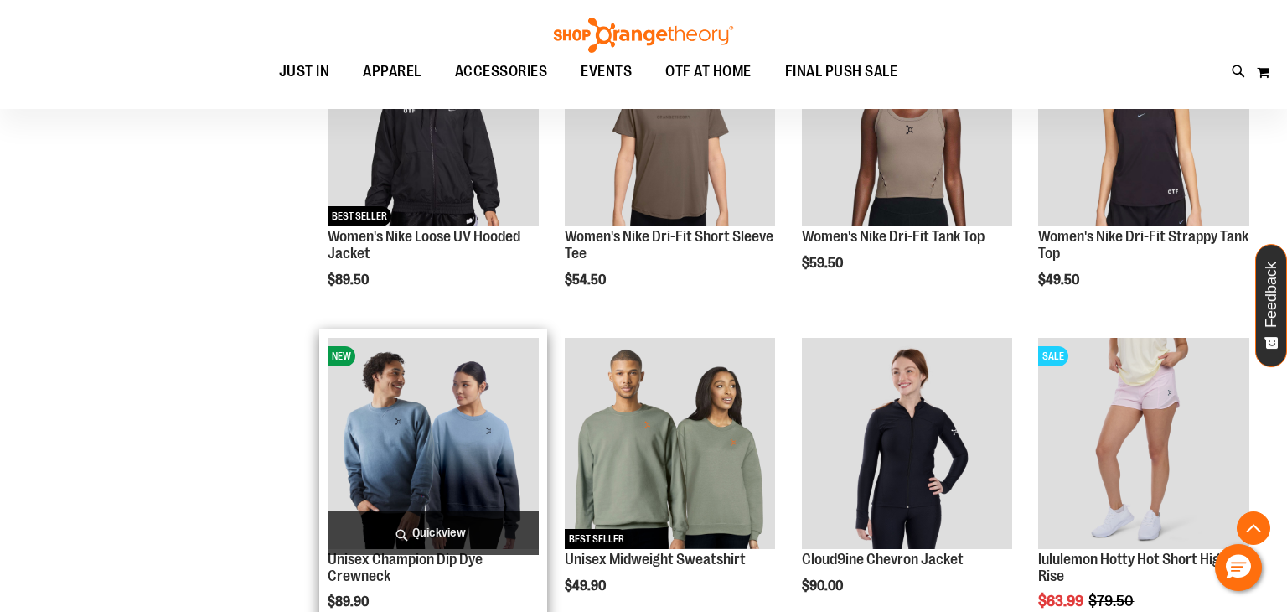
click at [411, 536] on span "Quickview" at bounding box center [433, 532] width 211 height 44
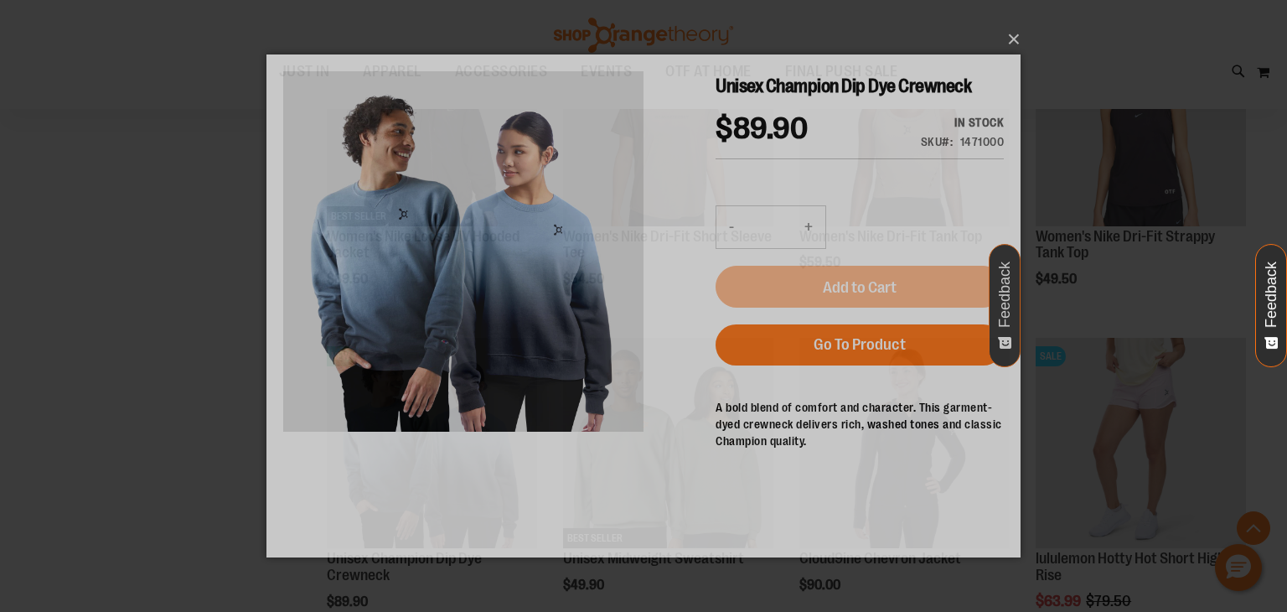
scroll to position [0, 0]
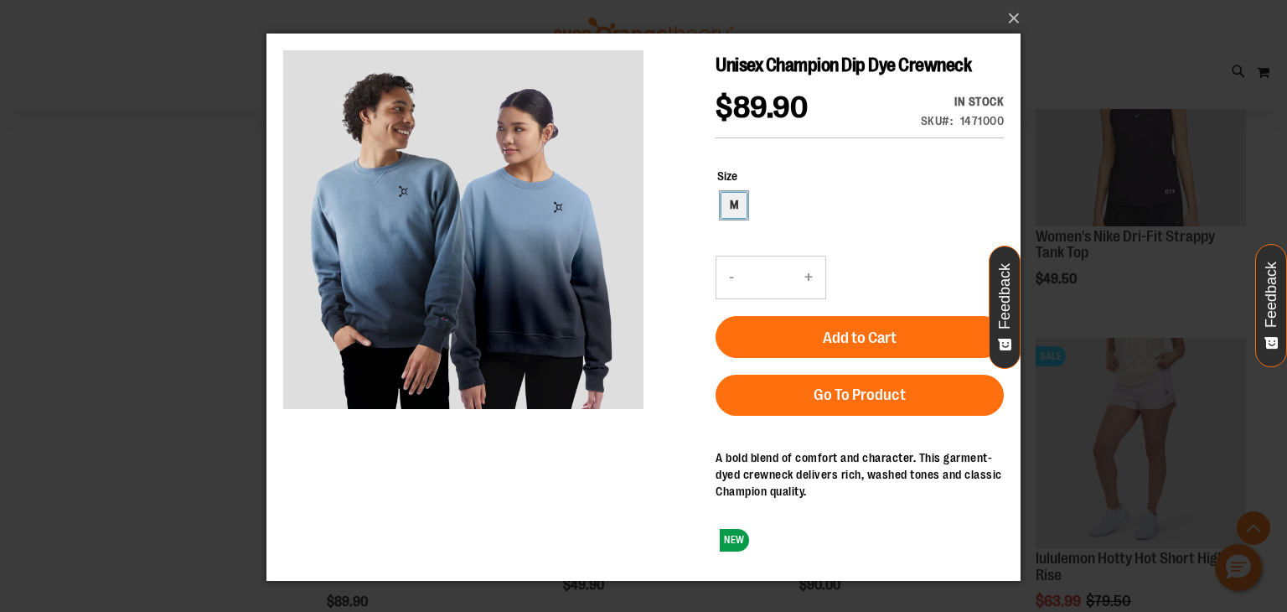
click at [742, 213] on div "M" at bounding box center [734, 205] width 25 height 25
type input "***"
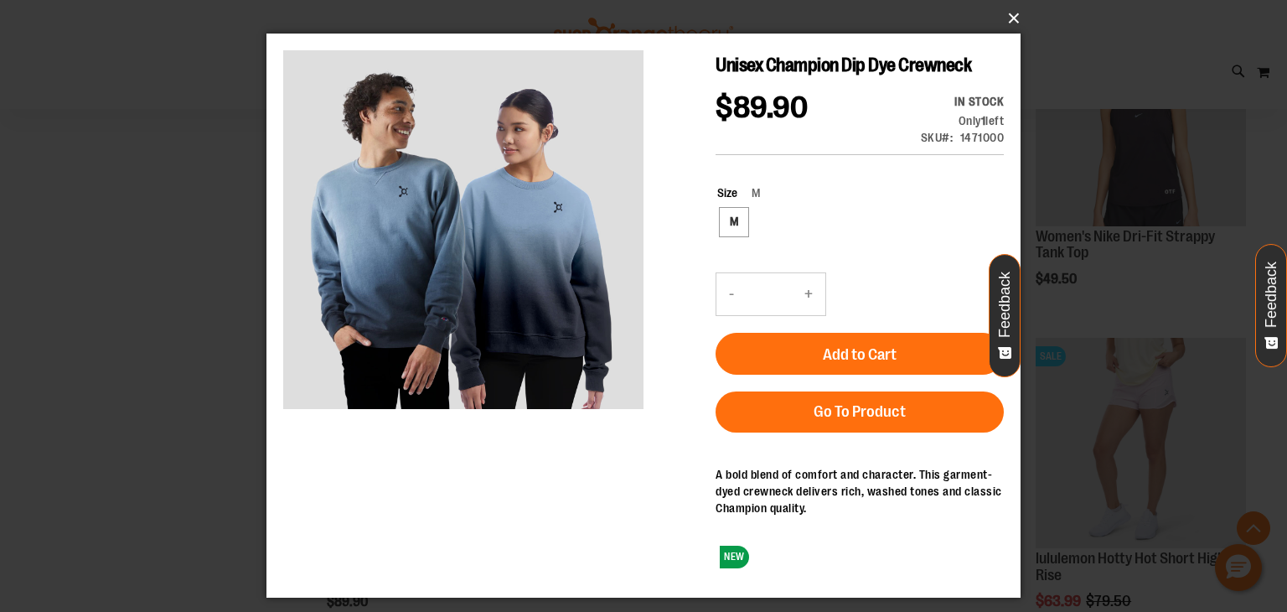
click at [1006, 23] on button "×" at bounding box center [649, 18] width 754 height 37
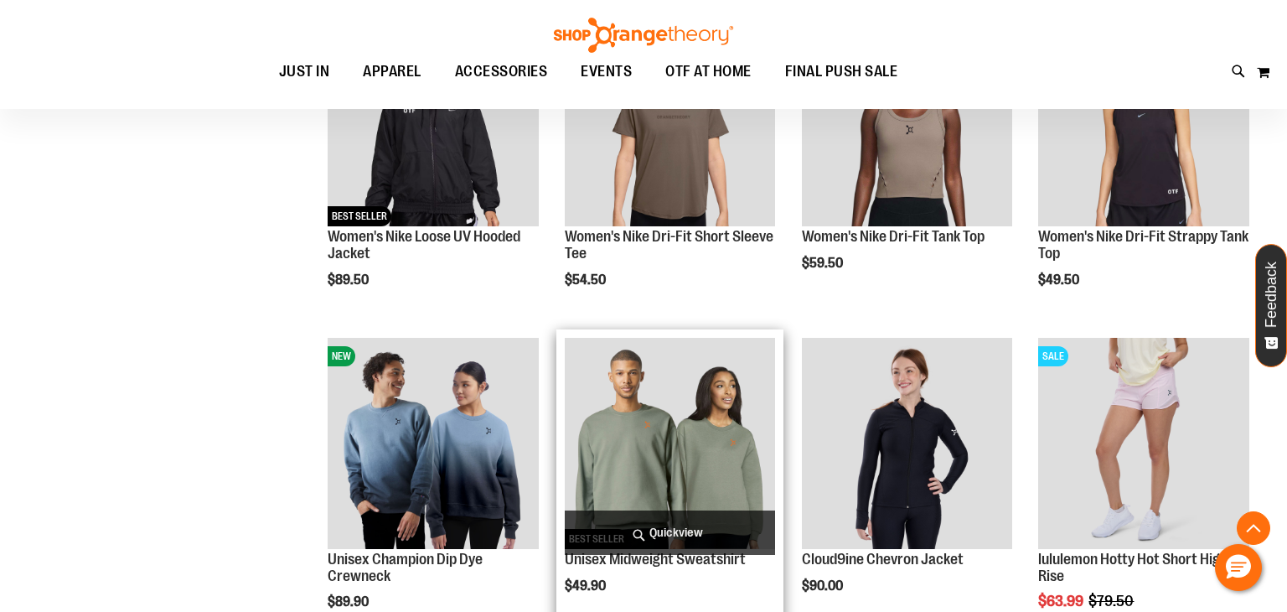
click at [653, 536] on span "Quickview" at bounding box center [670, 532] width 211 height 44
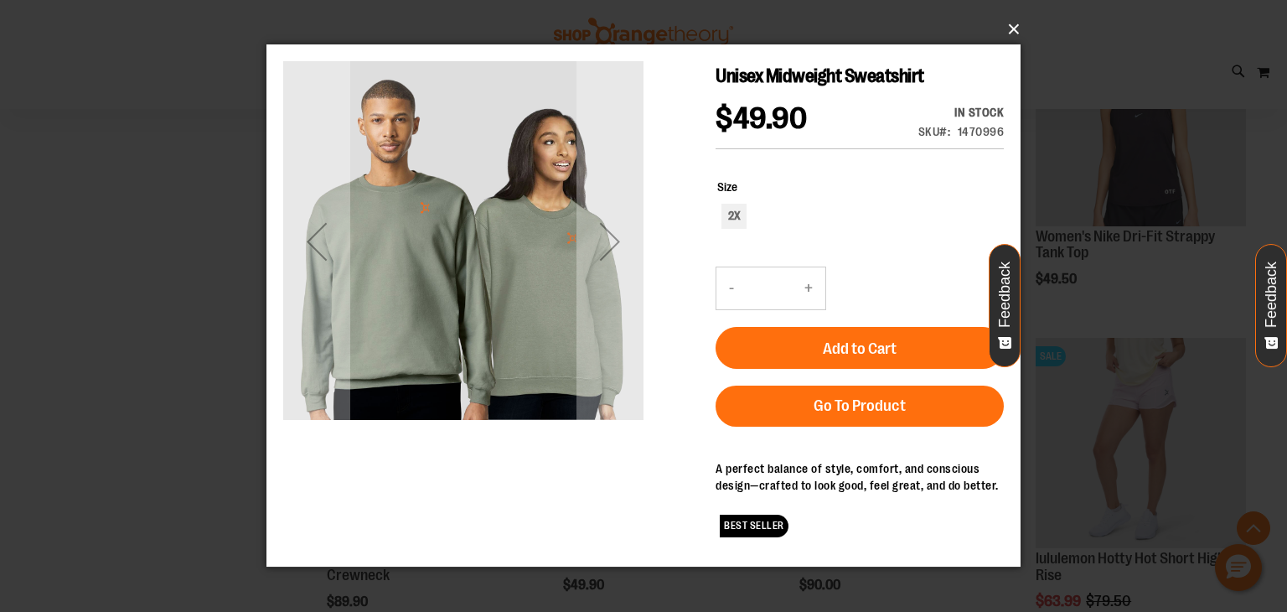
click at [1015, 25] on button "×" at bounding box center [649, 29] width 754 height 37
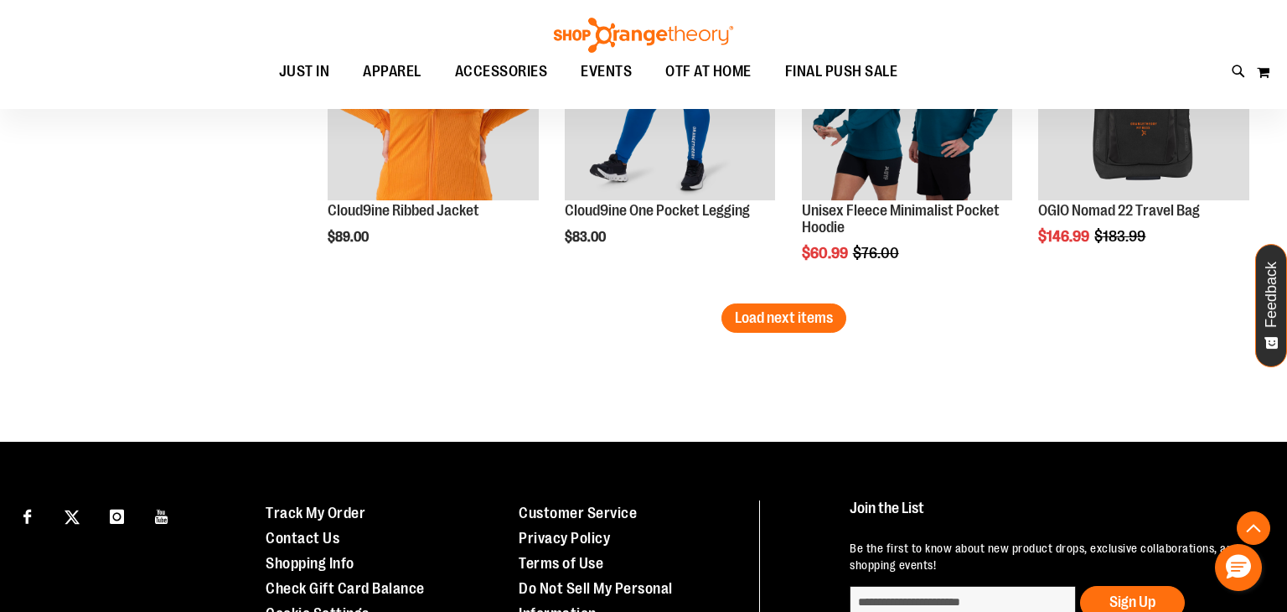
scroll to position [2920, 0]
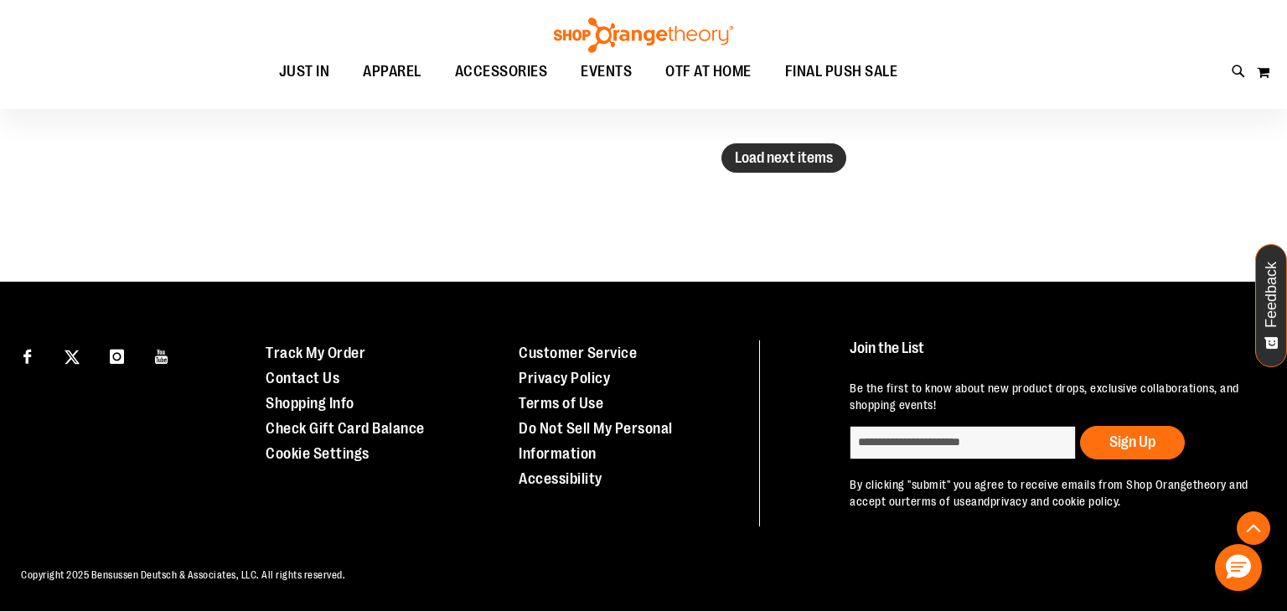
click at [790, 149] on span "Load next items" at bounding box center [784, 157] width 98 height 17
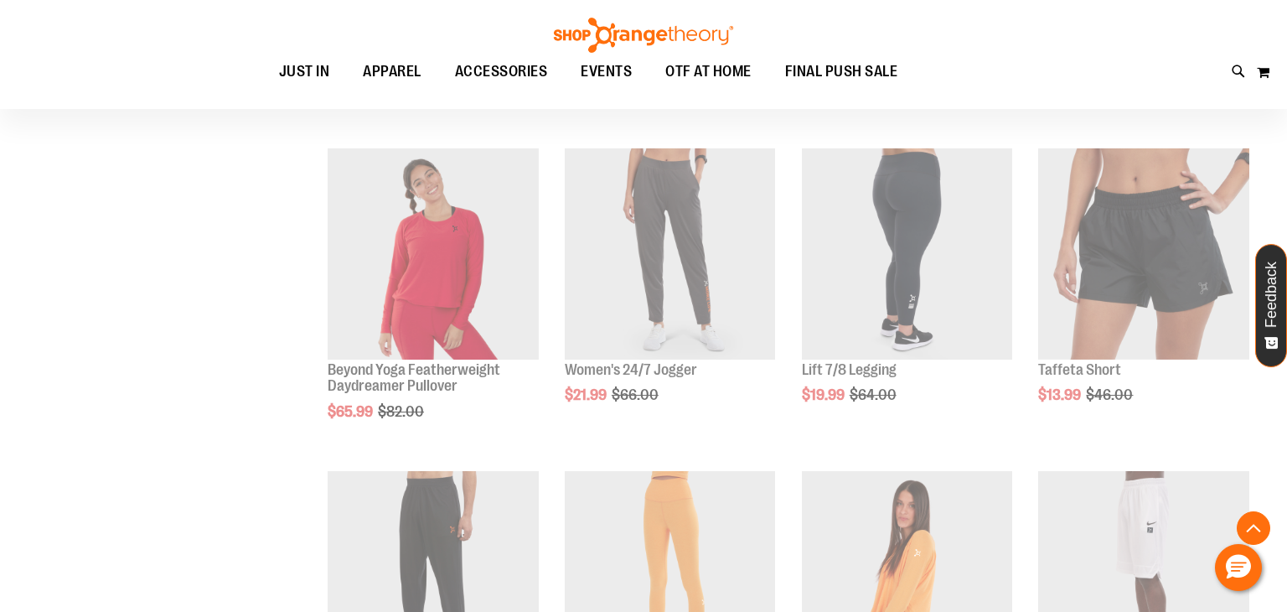
scroll to position [2920, 0]
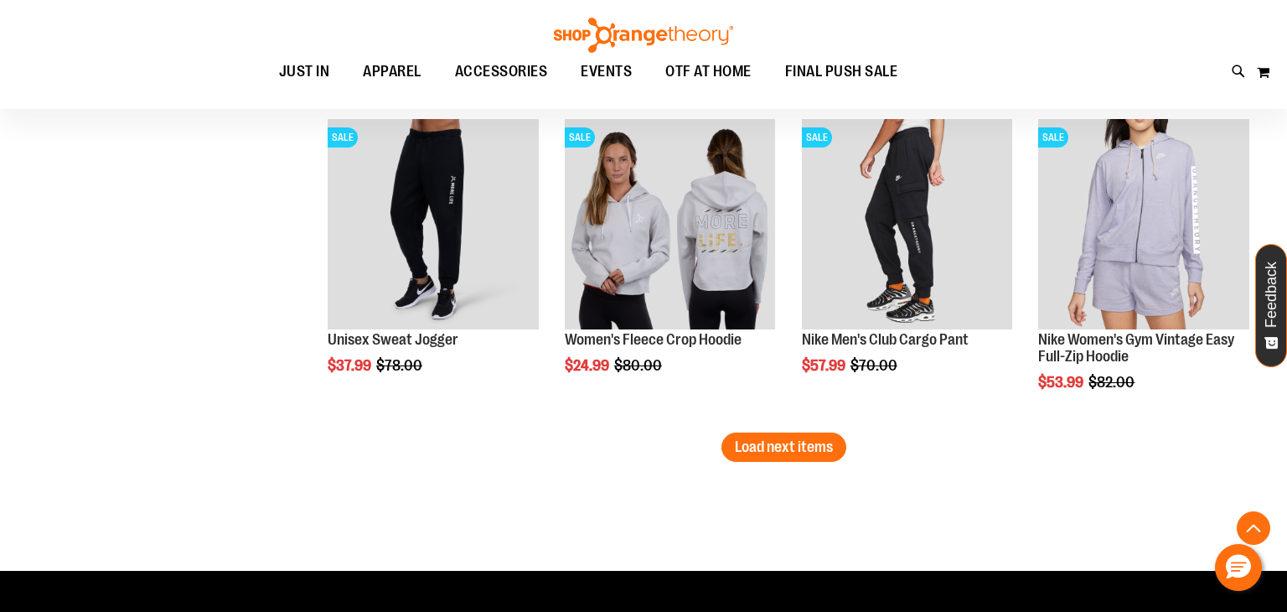
scroll to position [3758, 0]
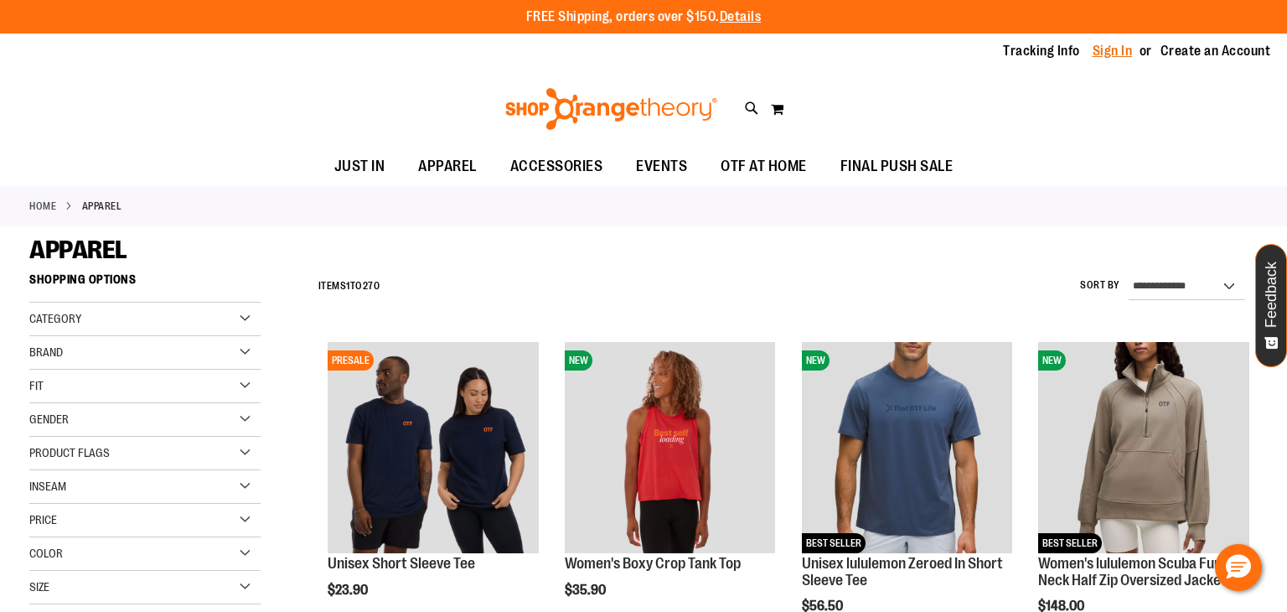
click at [1127, 50] on link "Sign In" at bounding box center [1113, 51] width 40 height 18
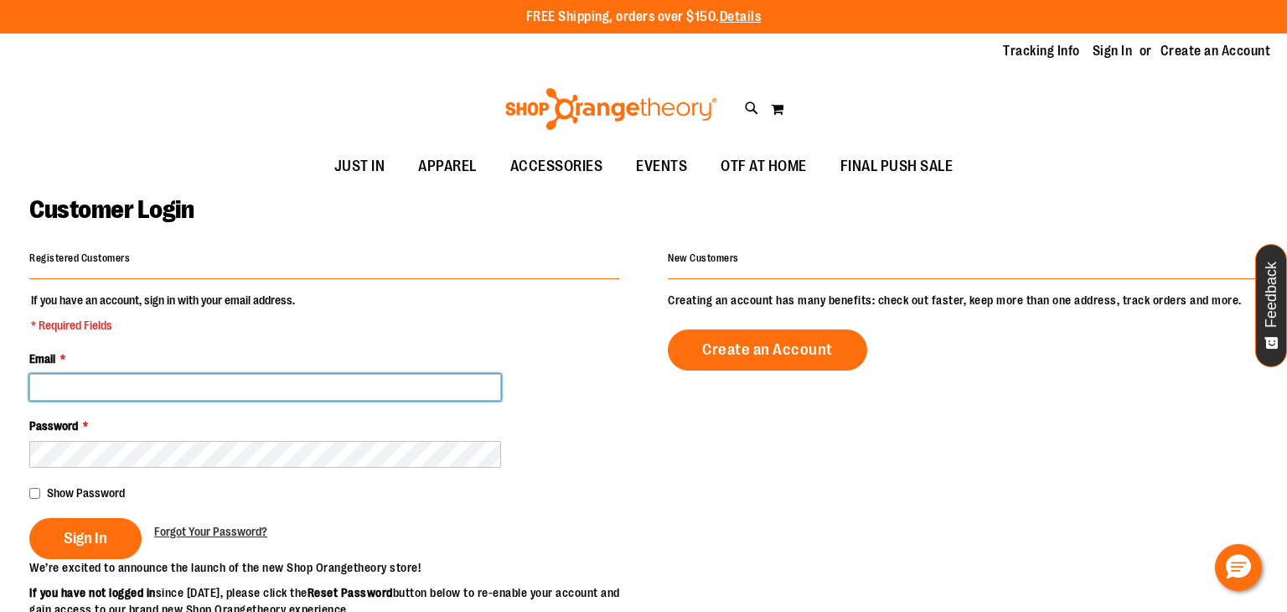
click at [427, 374] on input "Email *" at bounding box center [265, 387] width 472 height 27
type input "**********"
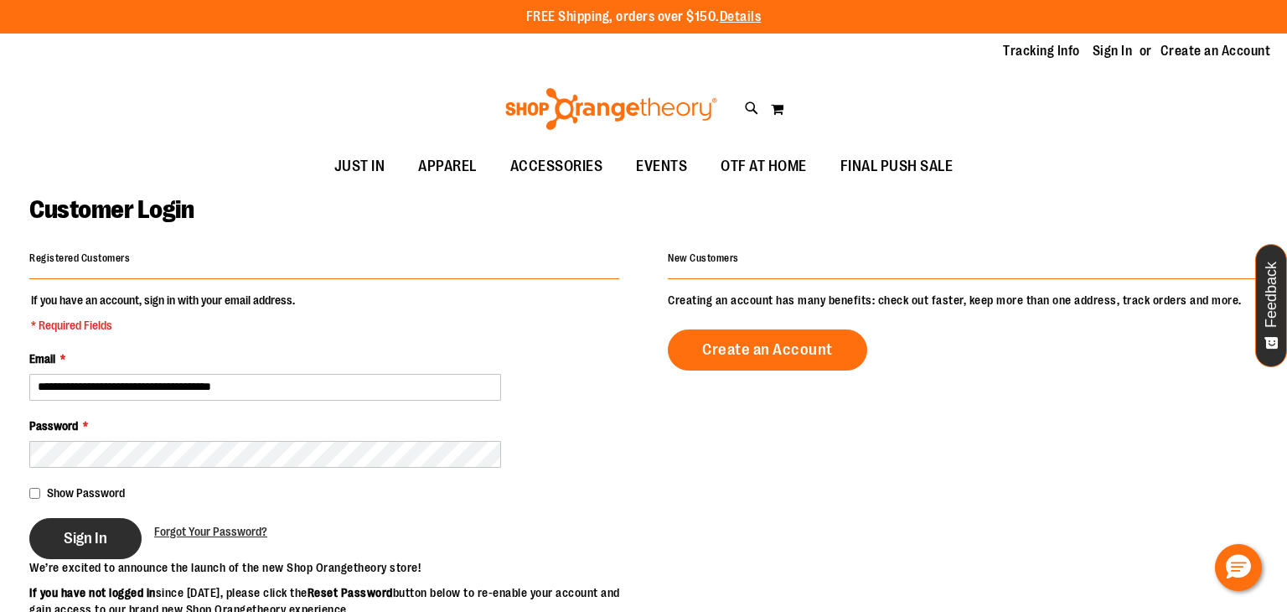
click at [92, 531] on span "Sign In" at bounding box center [86, 538] width 44 height 18
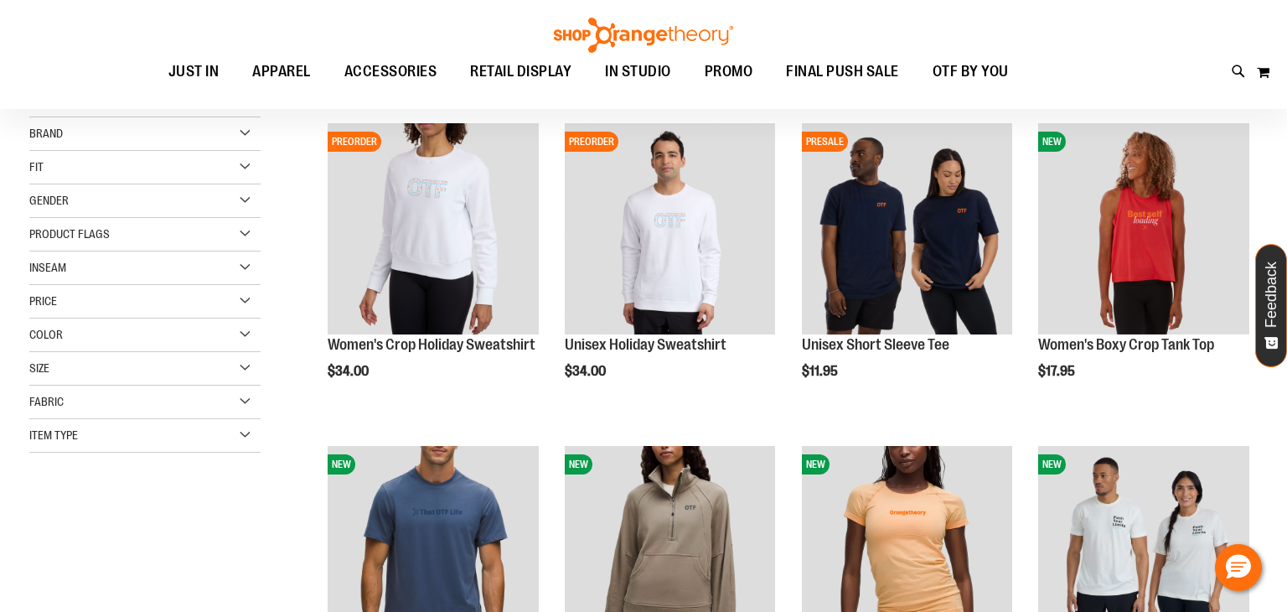
scroll to position [220, 0]
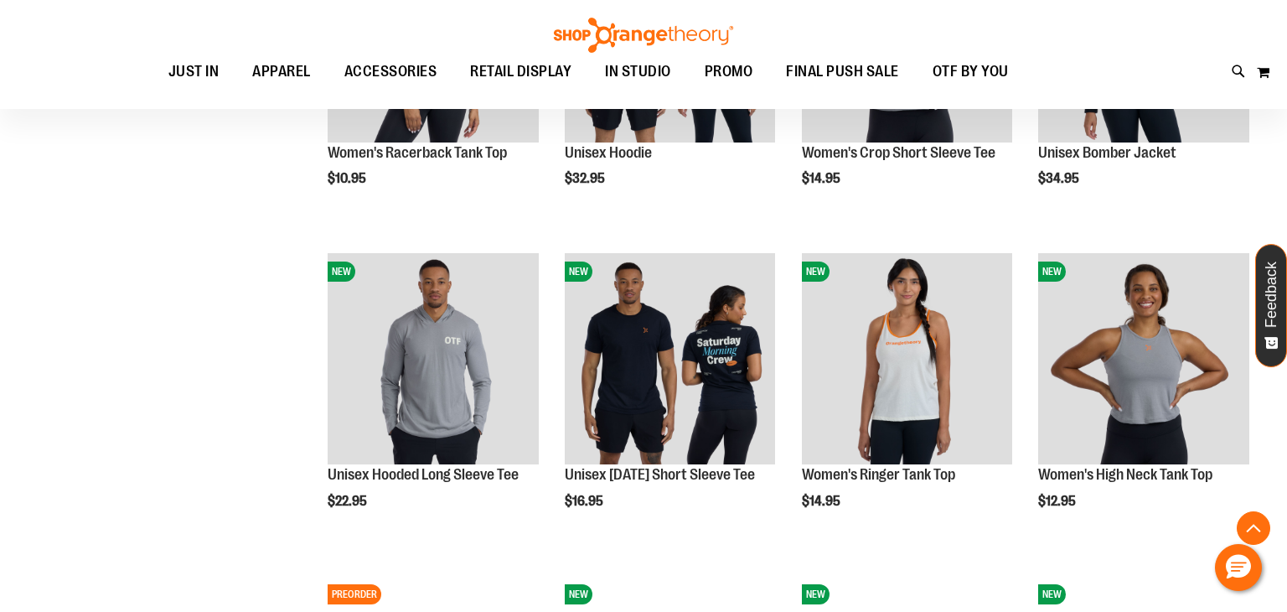
scroll to position [1057, 0]
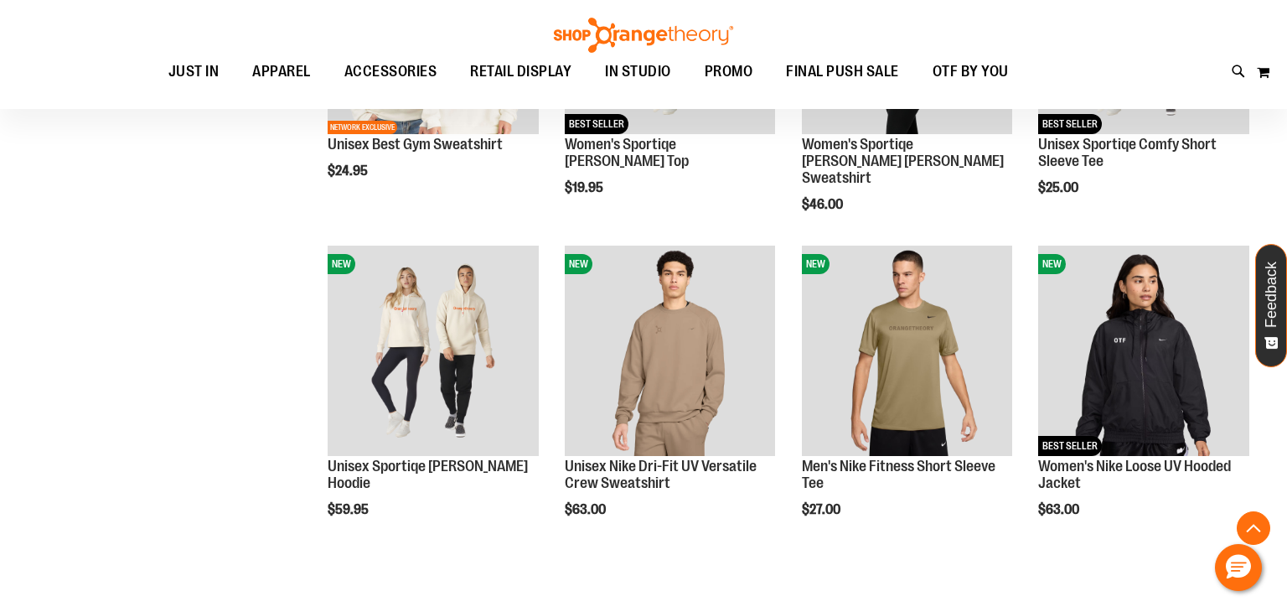
scroll to position [1788, 0]
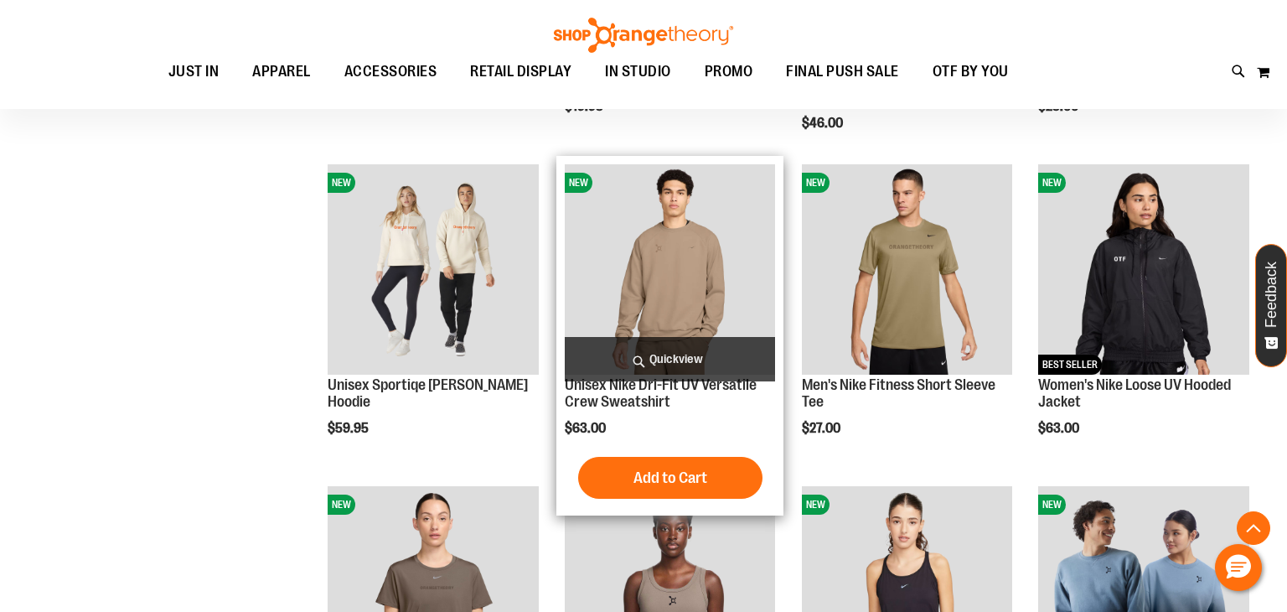
click at [664, 364] on span "Quickview" at bounding box center [670, 359] width 211 height 44
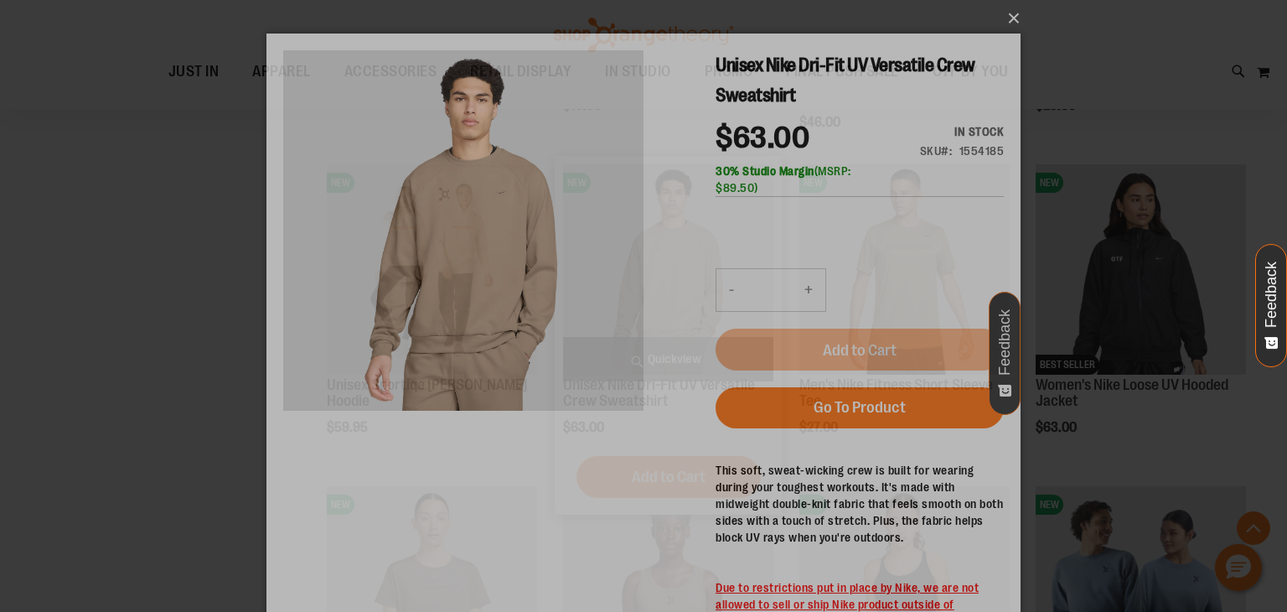
scroll to position [0, 0]
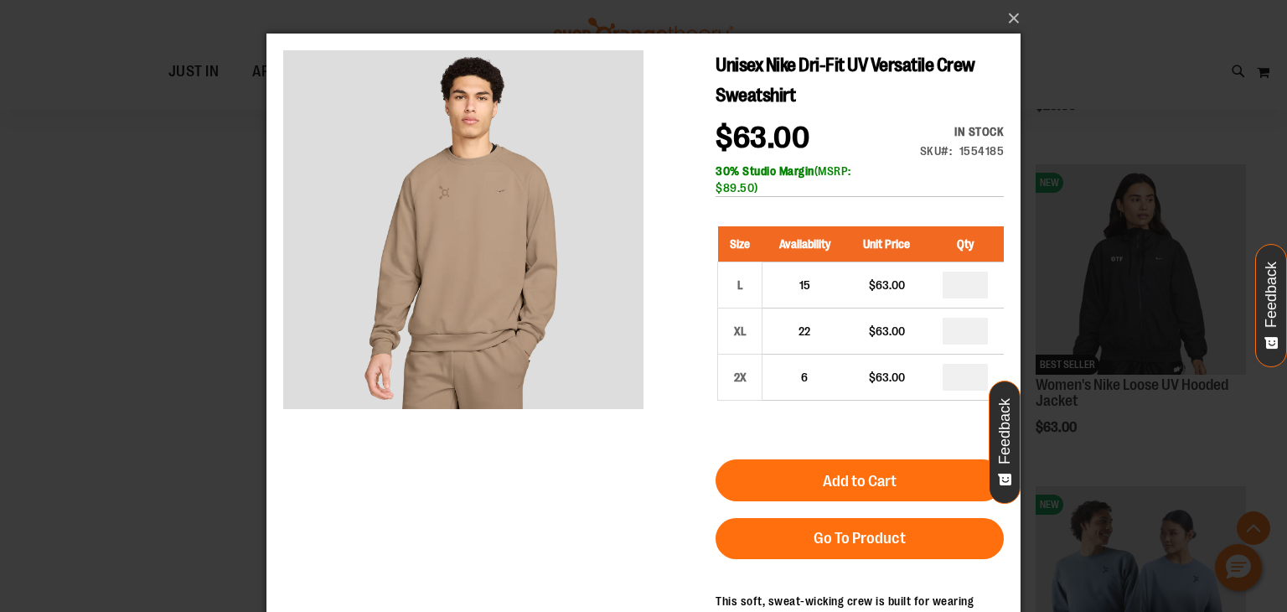
click at [128, 349] on div "×" at bounding box center [643, 306] width 1287 height 612
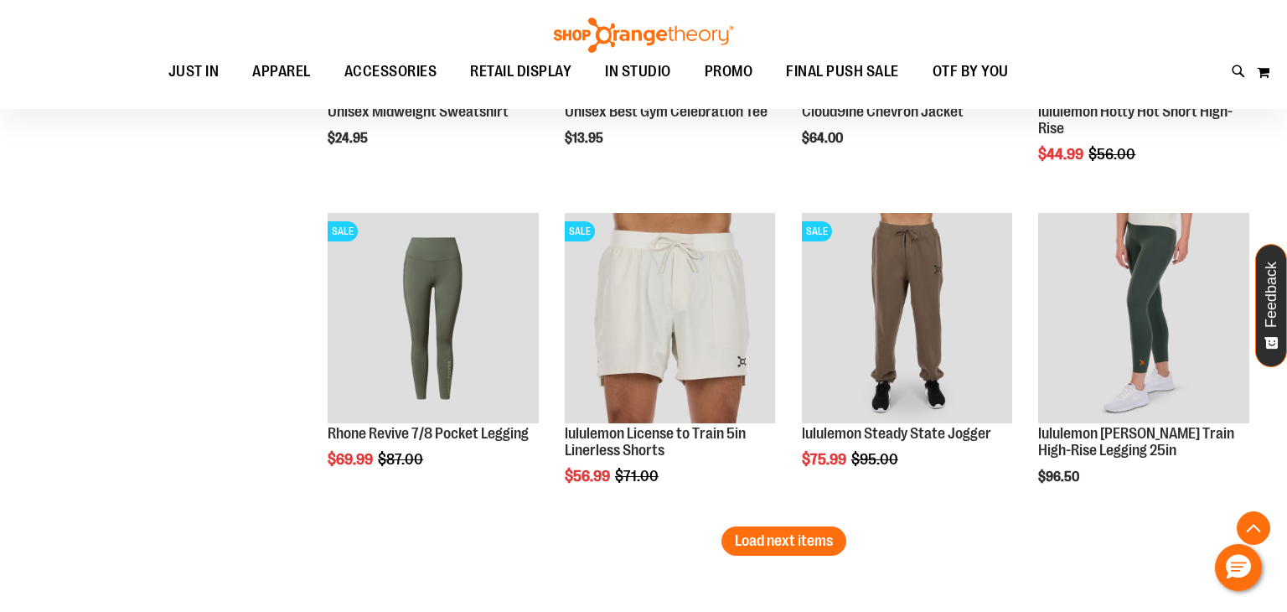
scroll to position [2707, 0]
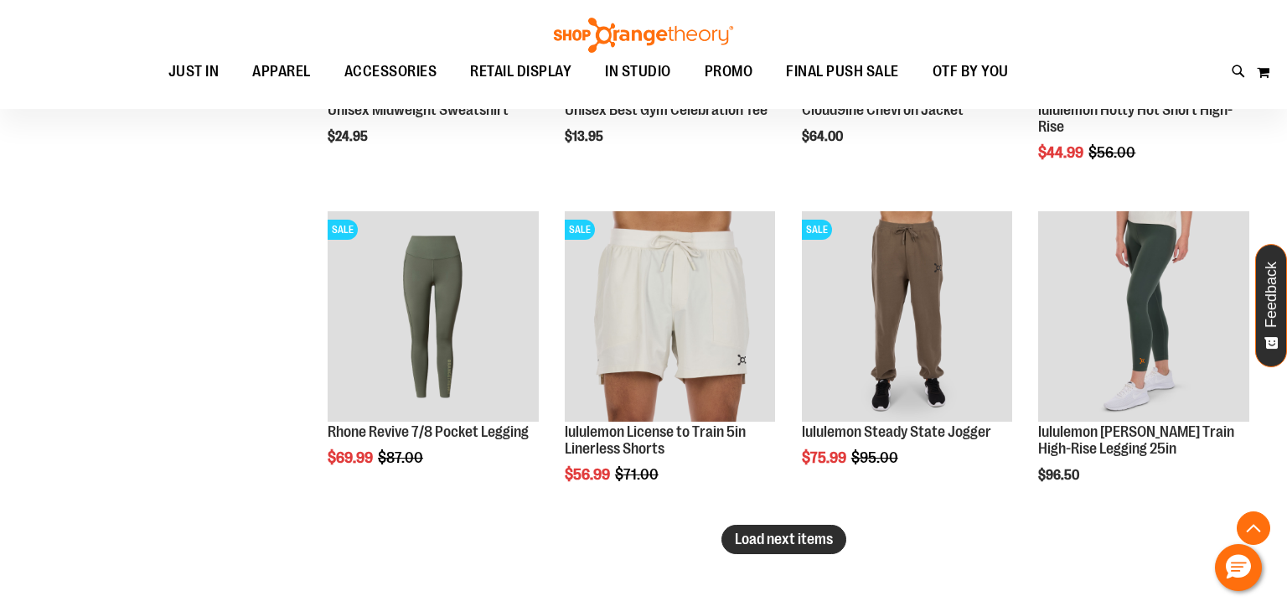
click at [802, 536] on span "Load next items" at bounding box center [784, 538] width 98 height 17
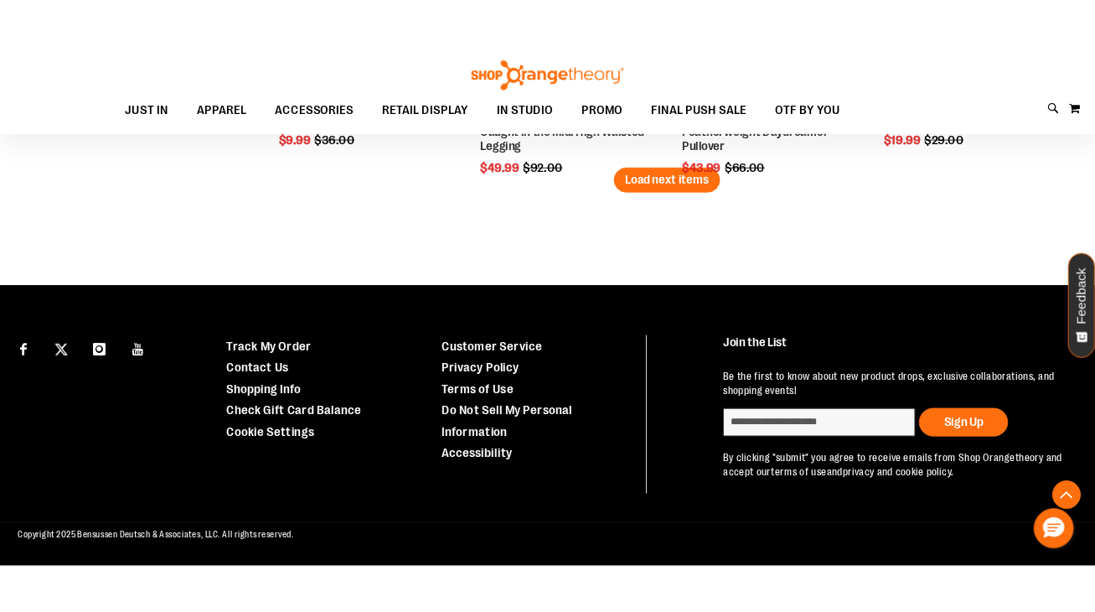
scroll to position [3662, 0]
